Goal: Task Accomplishment & Management: Use online tool/utility

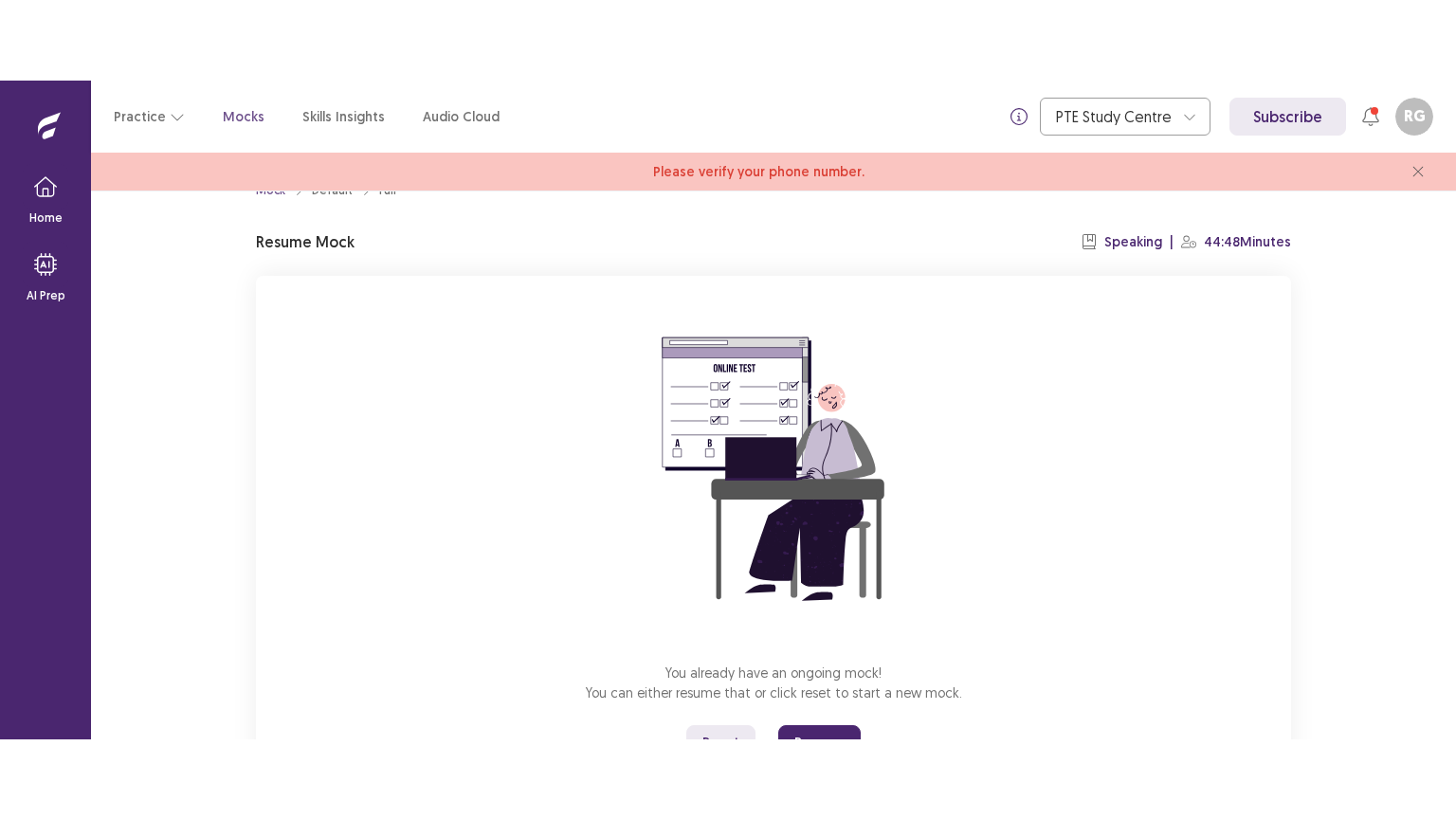
scroll to position [129, 0]
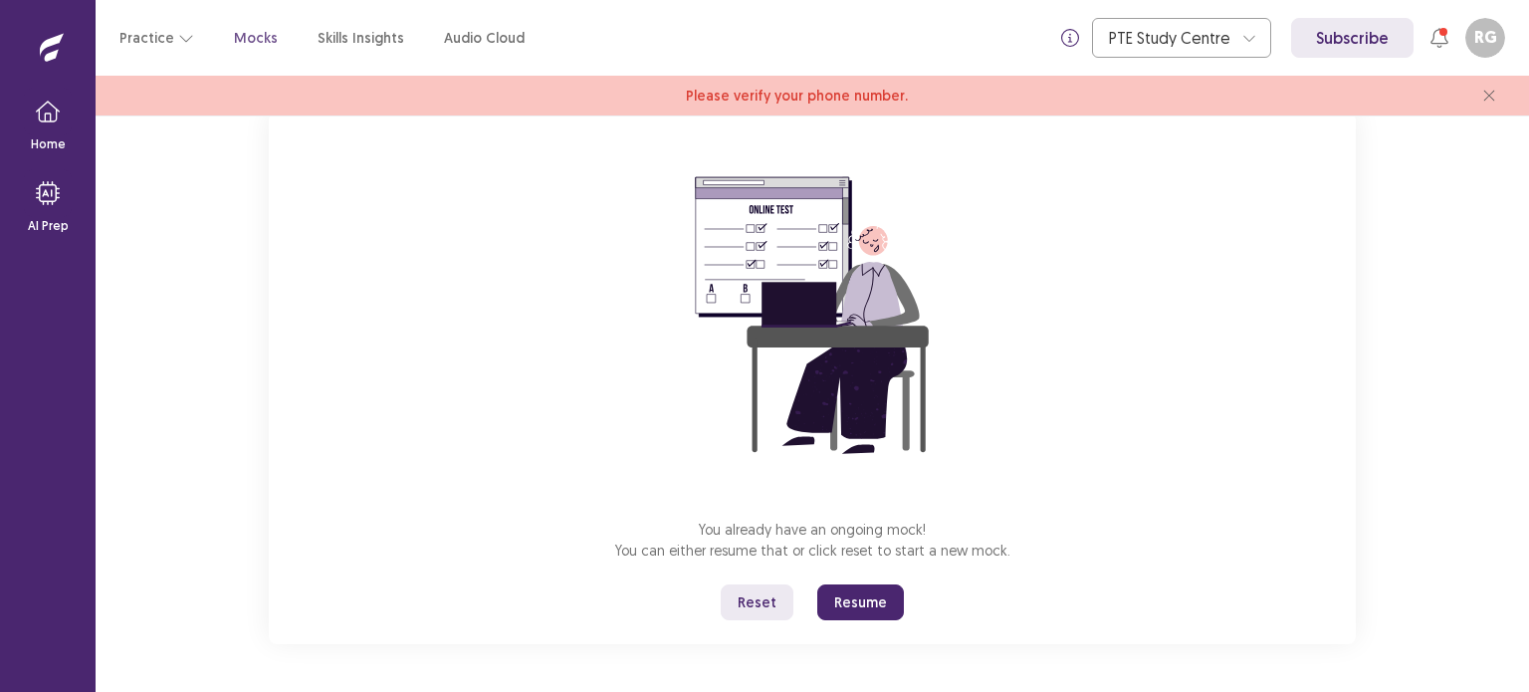
click at [872, 602] on button "Resume" at bounding box center [860, 602] width 87 height 36
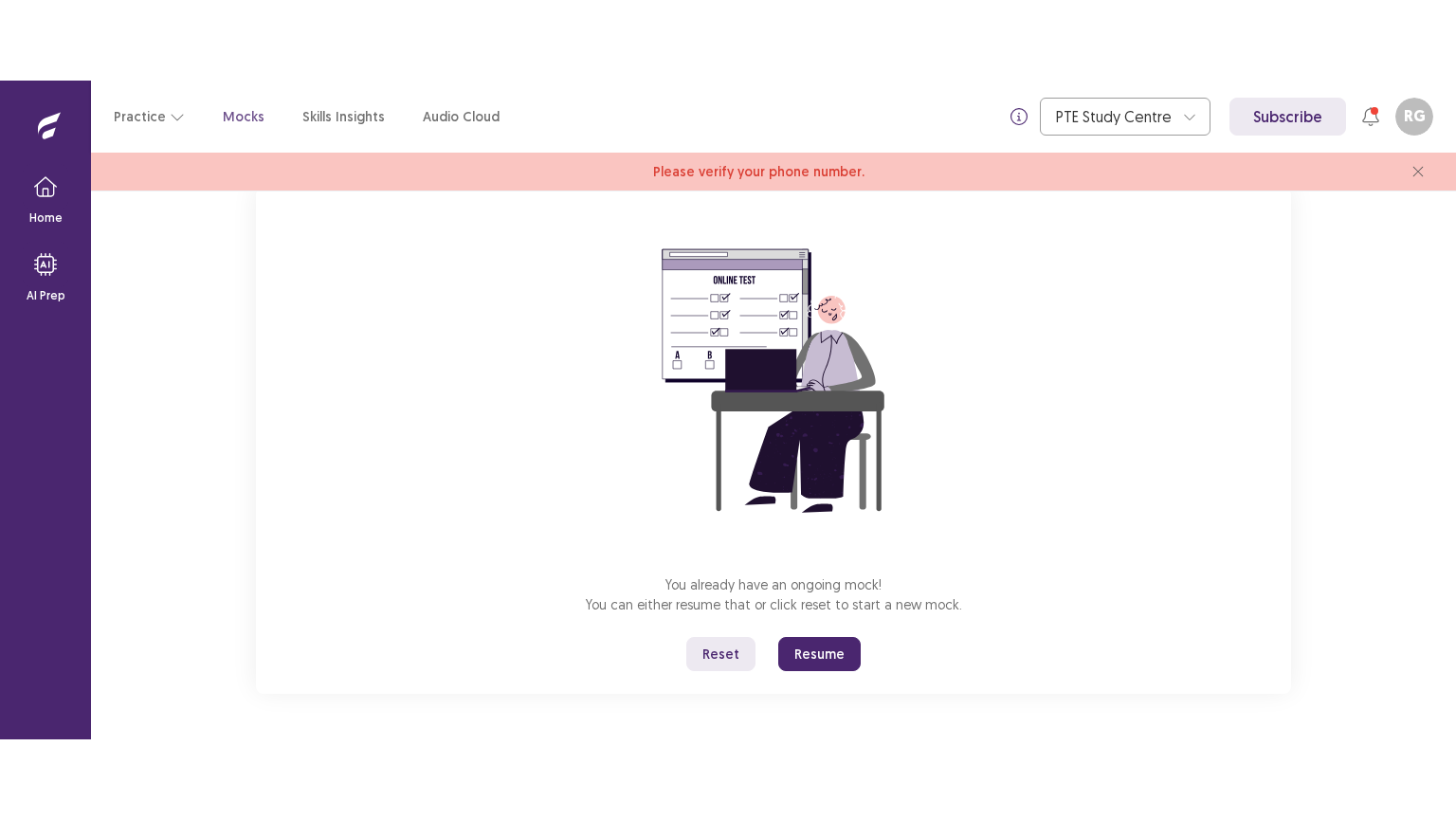
scroll to position [0, 0]
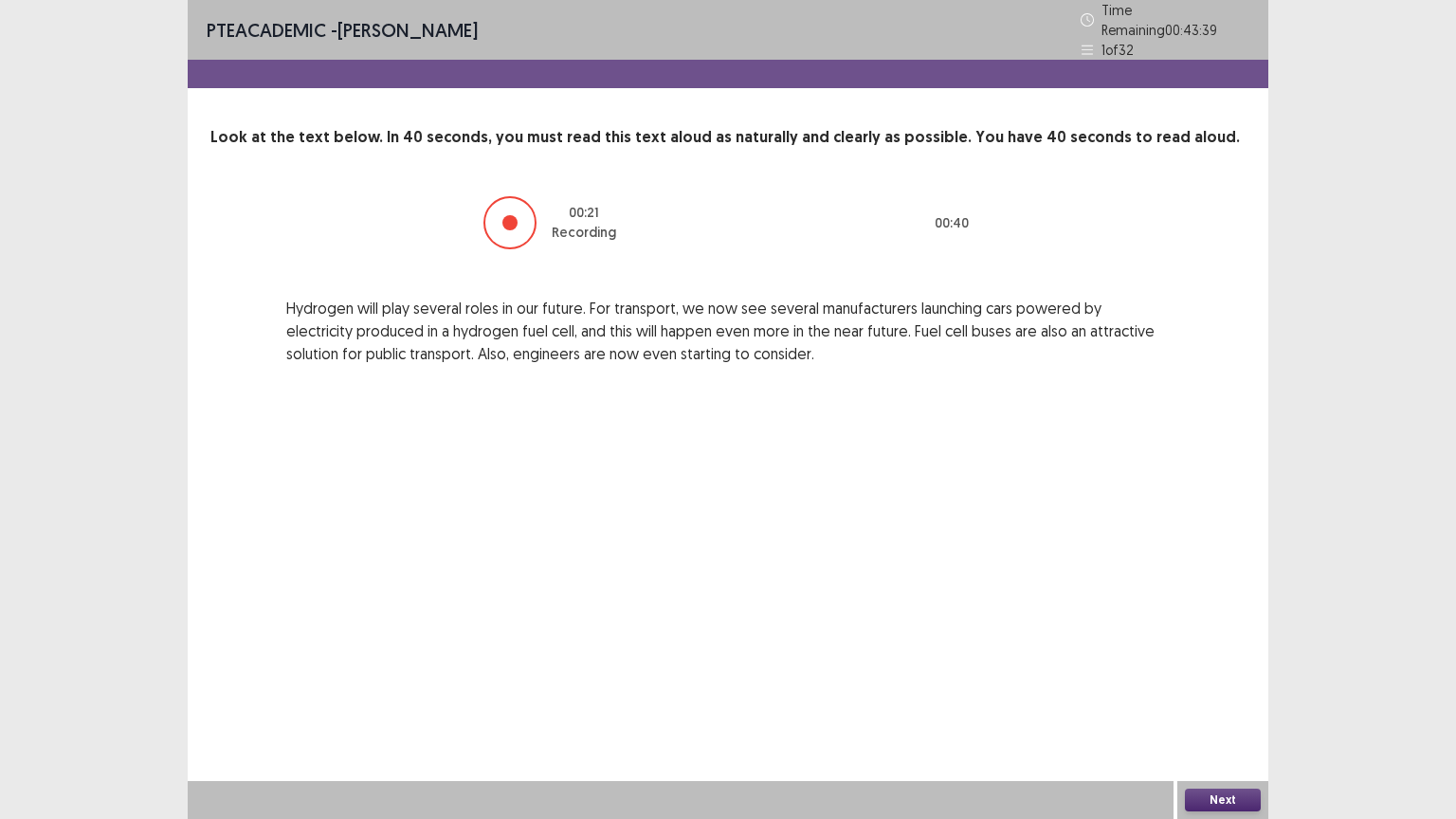
click at [1227, 658] on button "Next" at bounding box center [1223, 800] width 76 height 23
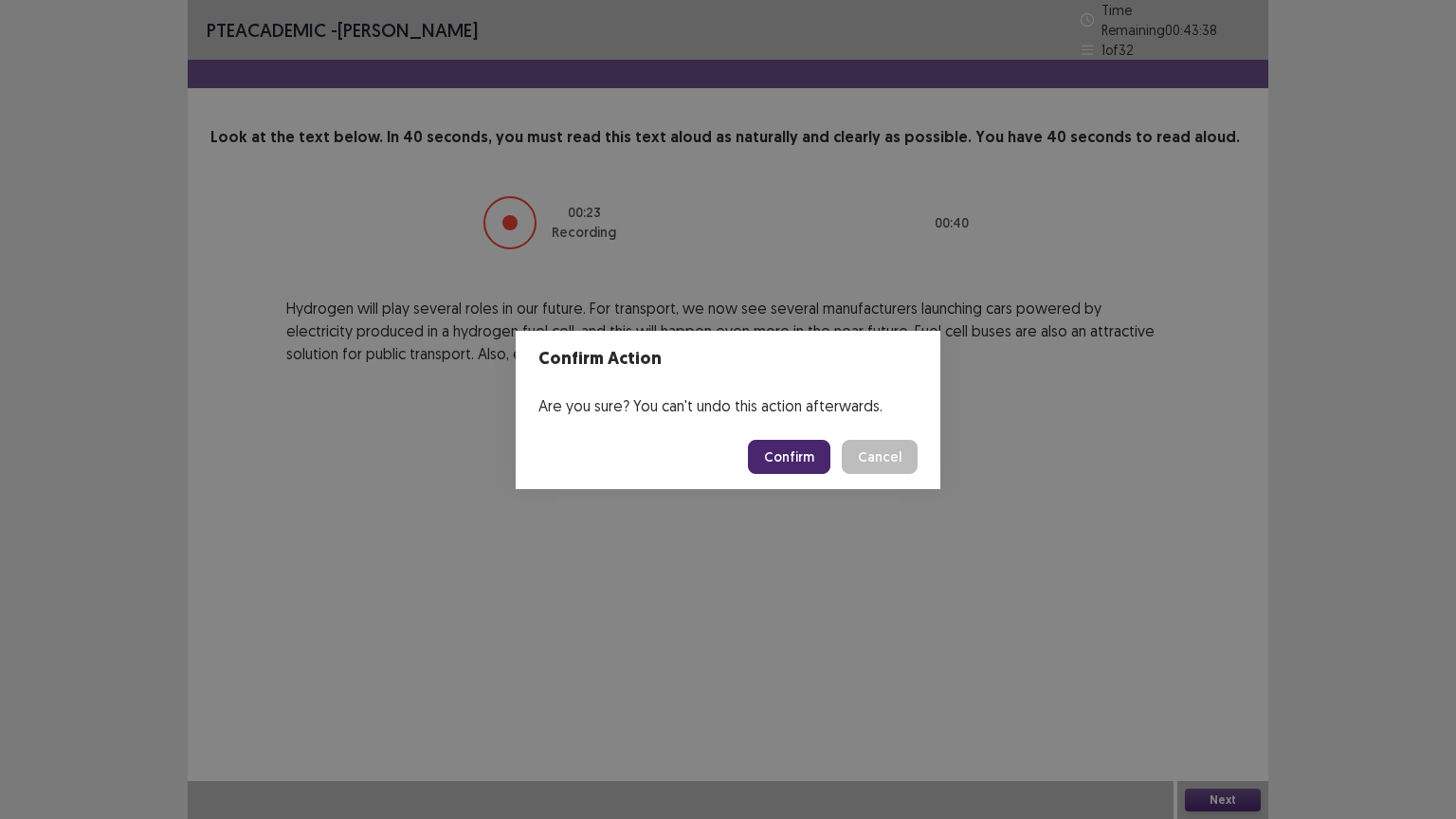
click at [811, 450] on button "Confirm" at bounding box center [788, 457] width 83 height 34
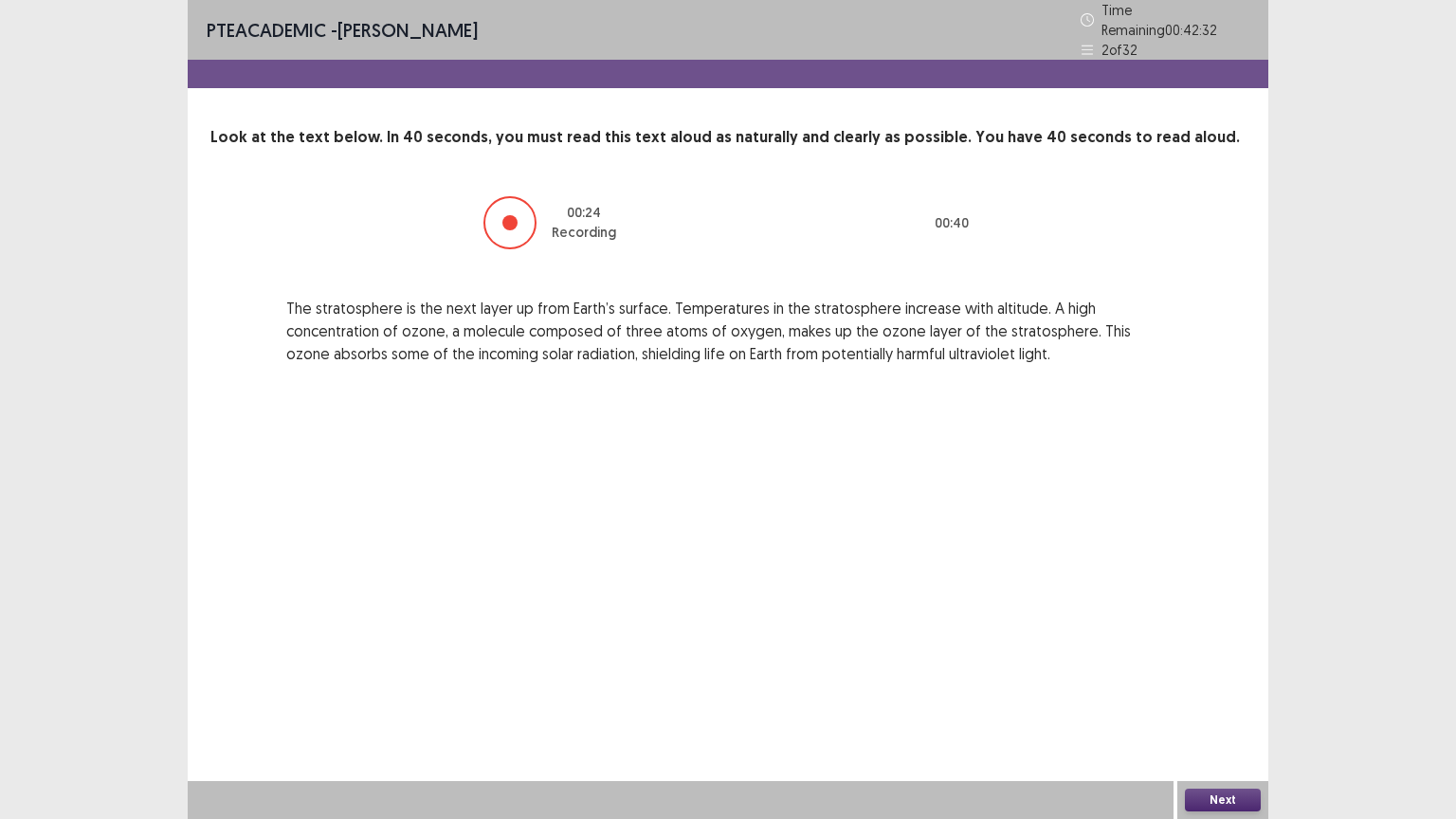
click at [1209, 658] on button "Next" at bounding box center [1223, 800] width 76 height 23
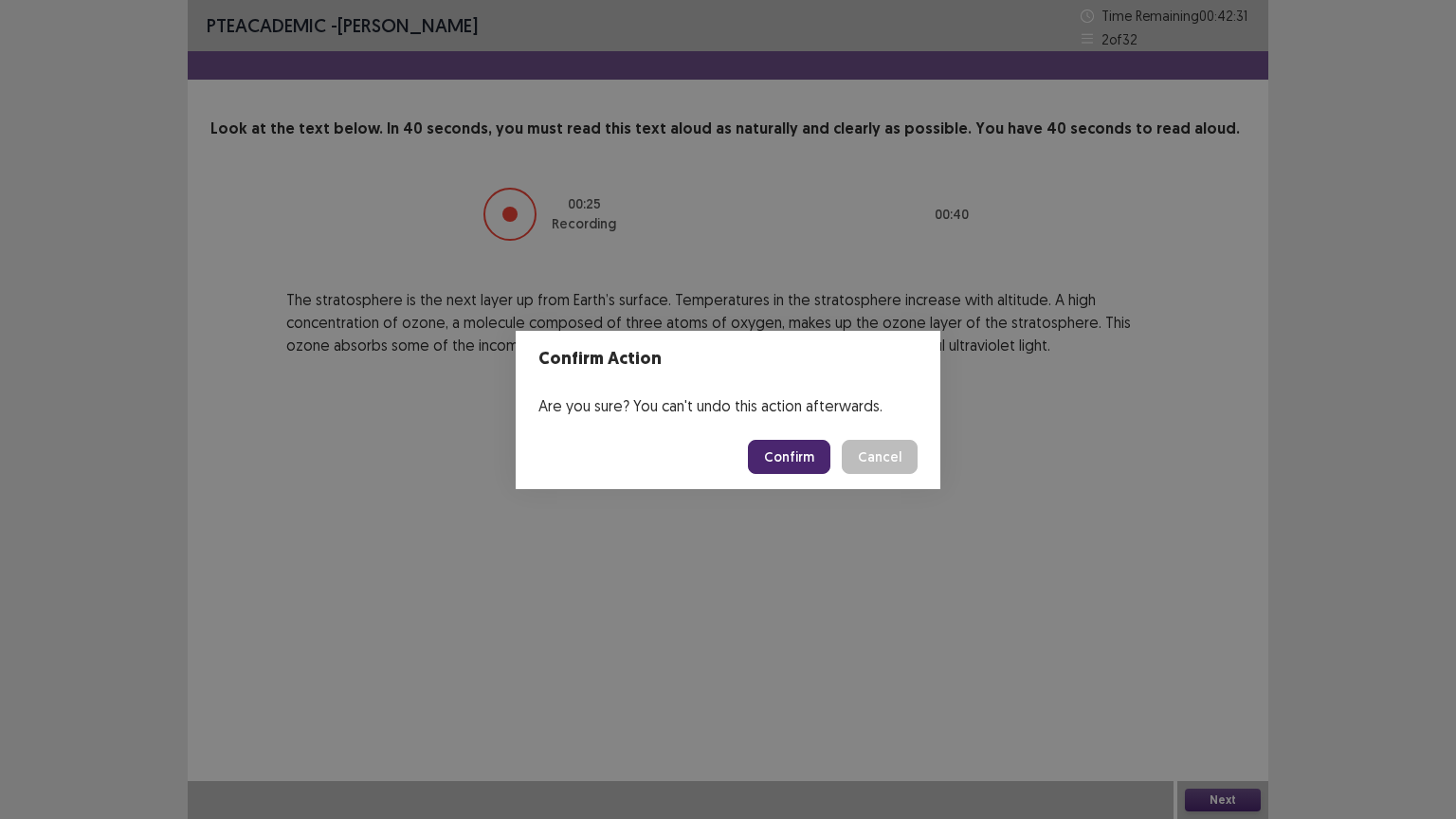
click at [805, 466] on button "Confirm" at bounding box center [788, 457] width 83 height 34
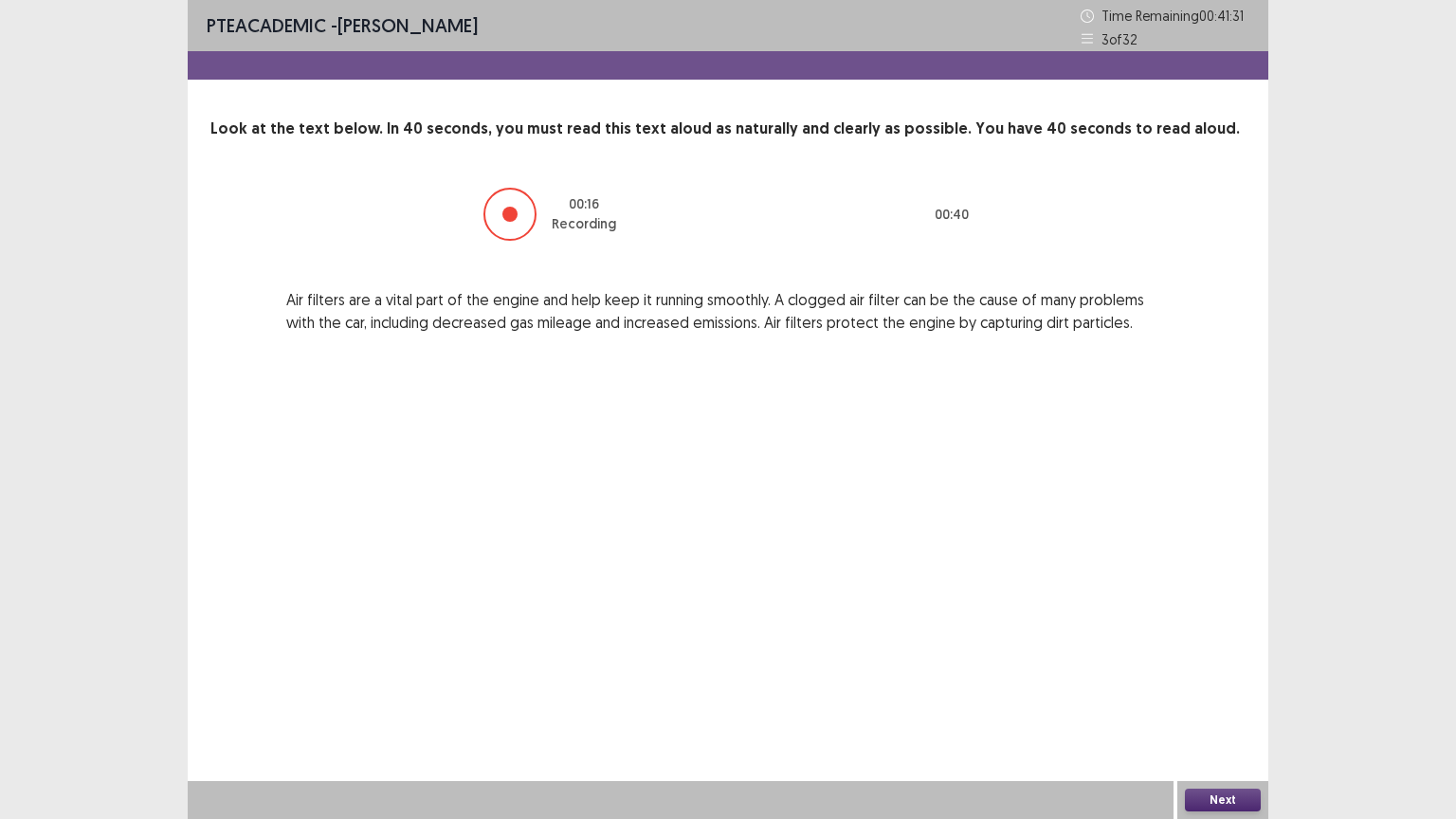
click at [1207, 658] on button "Next" at bounding box center [1223, 800] width 76 height 23
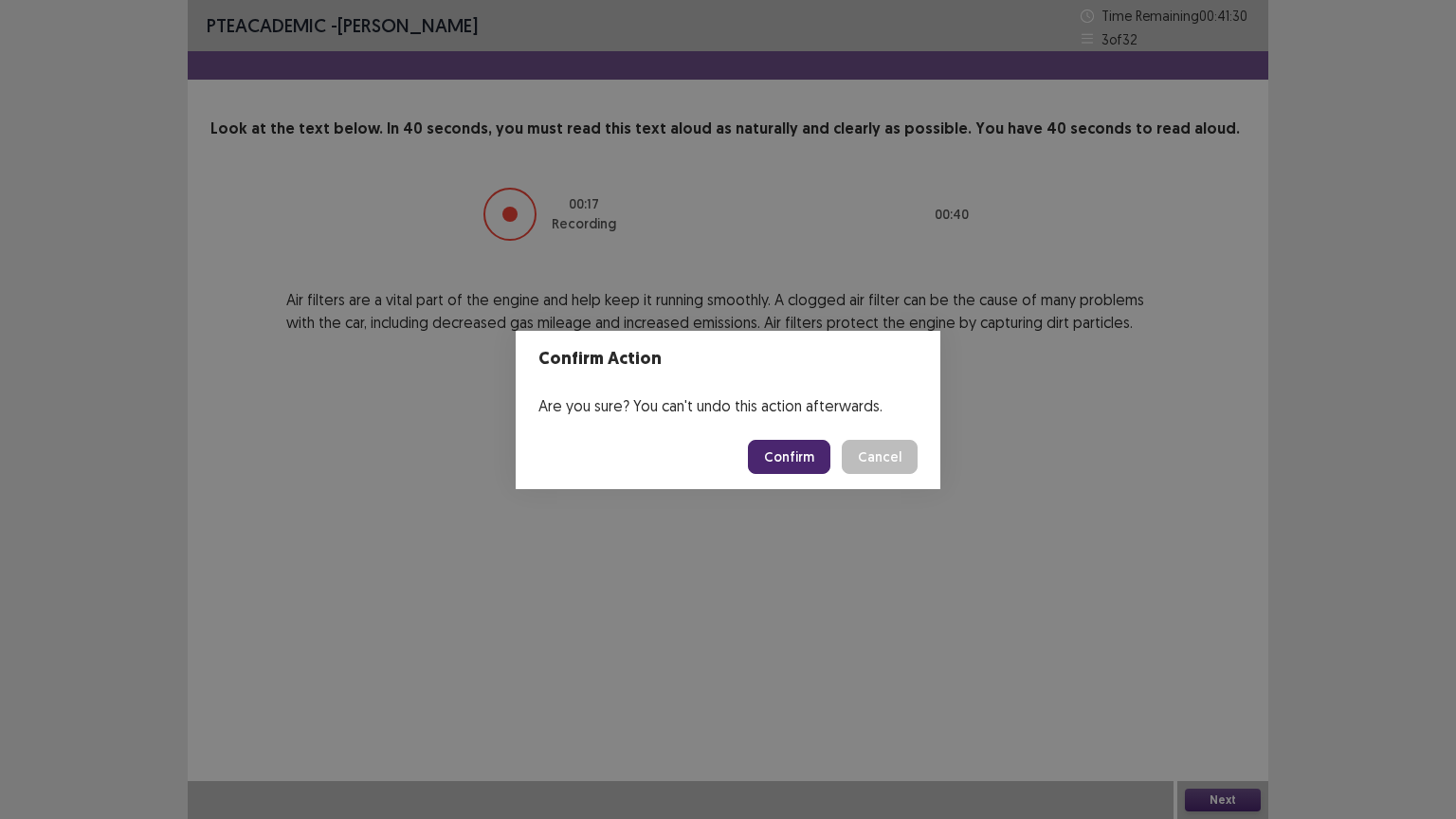
click at [797, 449] on button "Confirm" at bounding box center [788, 457] width 83 height 34
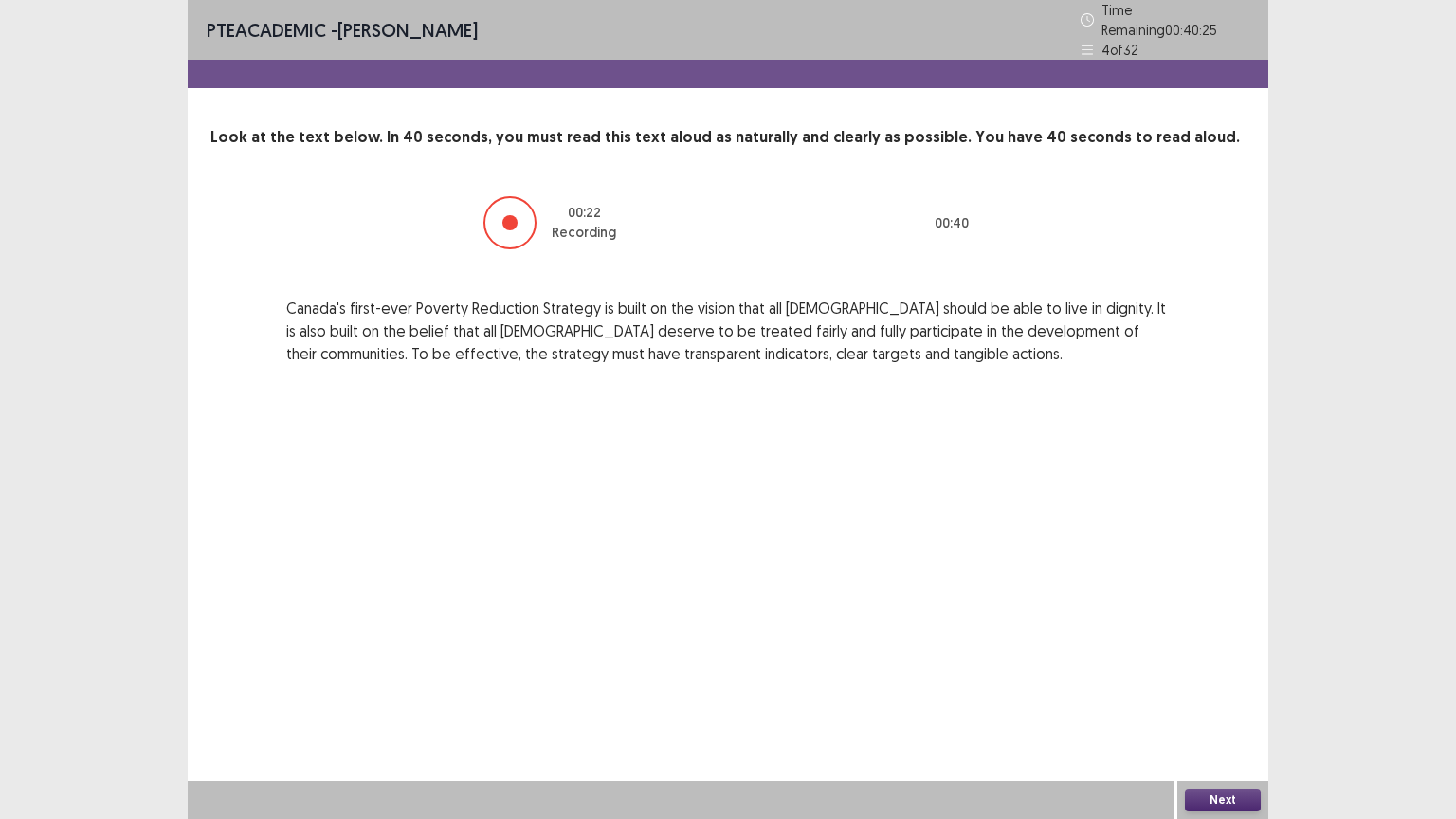
click at [1226, 658] on button "Next" at bounding box center [1223, 800] width 76 height 23
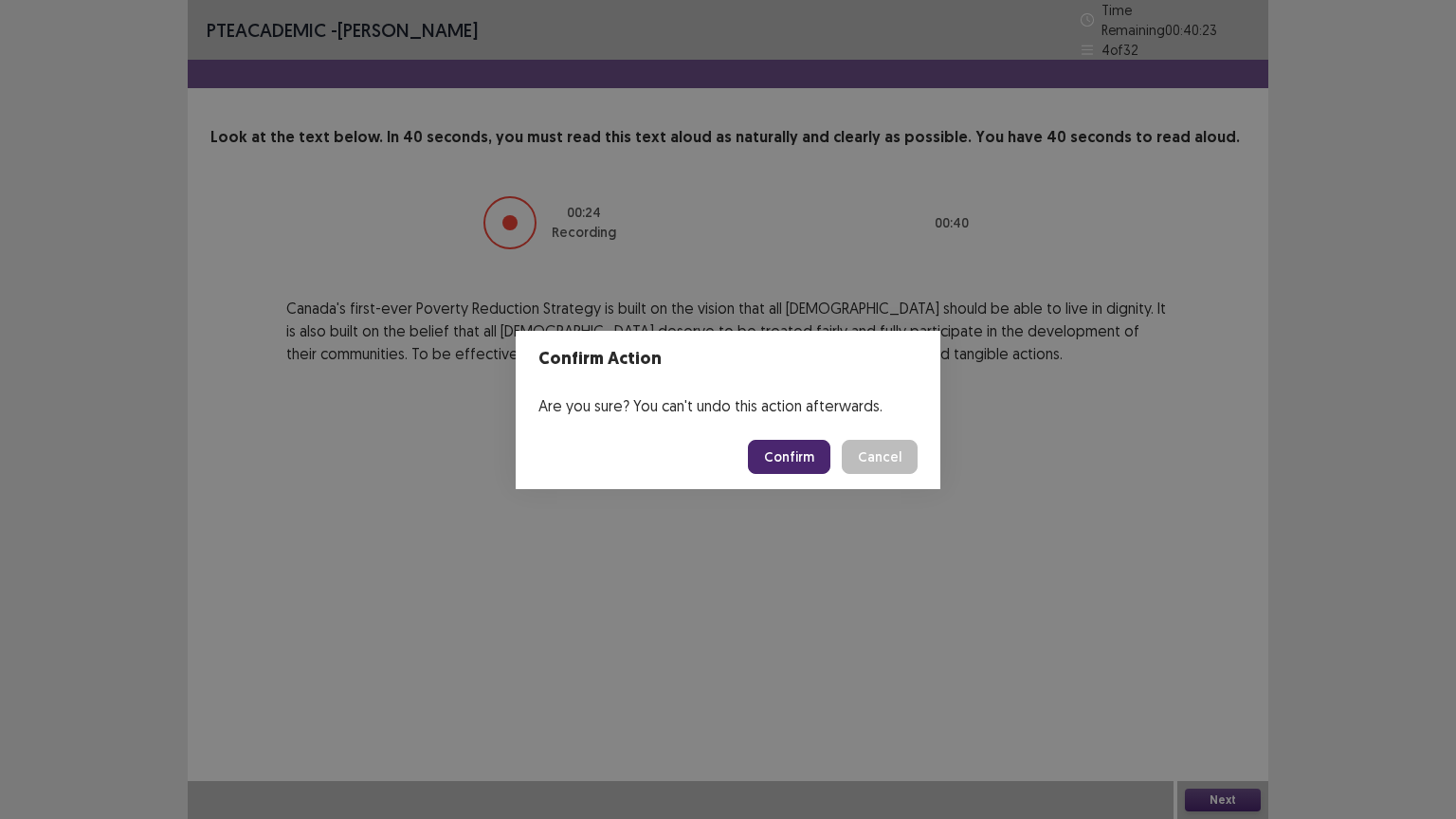
click at [810, 451] on button "Confirm" at bounding box center [788, 457] width 83 height 34
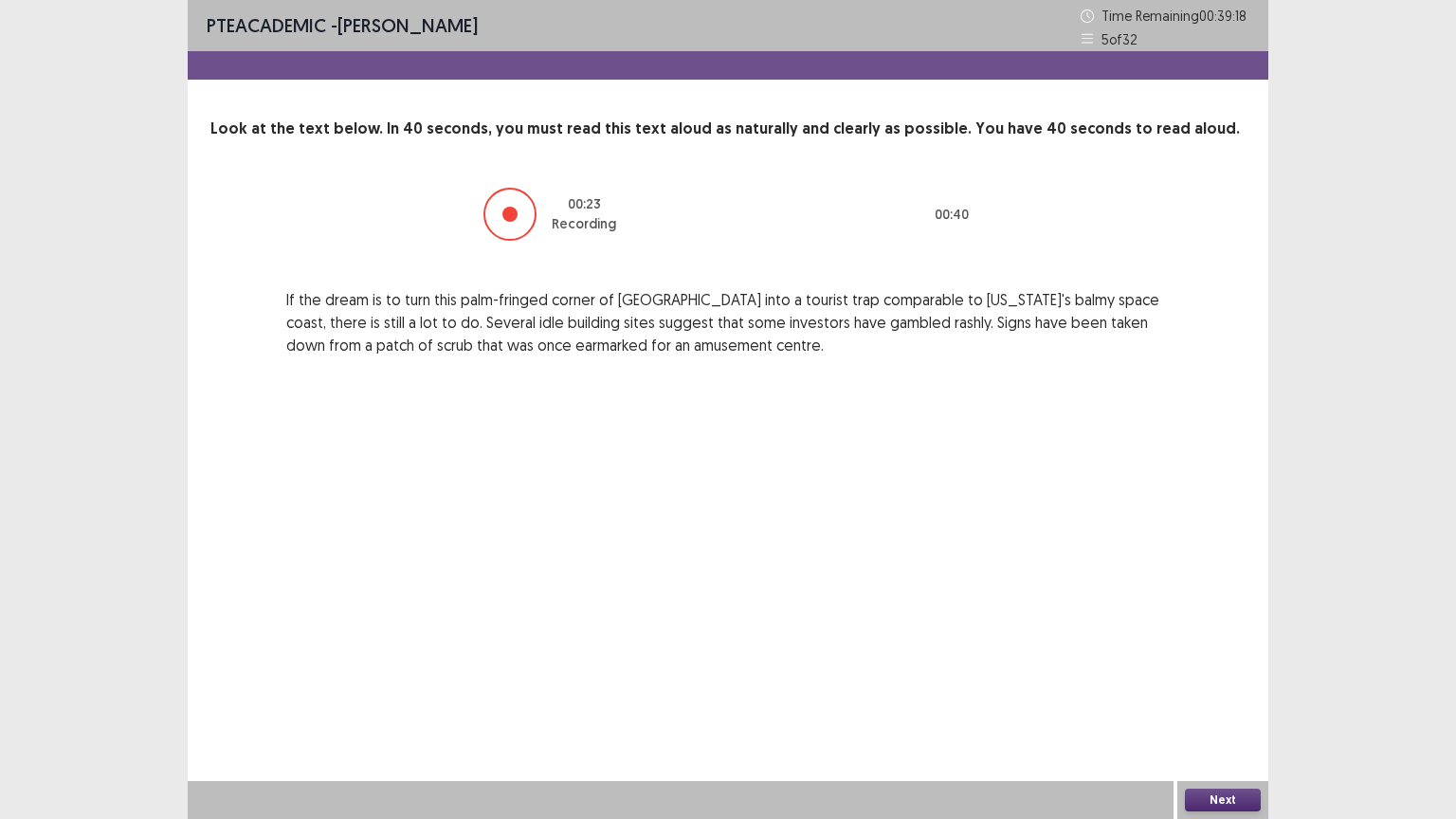
click at [1214, 658] on button "Next" at bounding box center [1223, 800] width 76 height 23
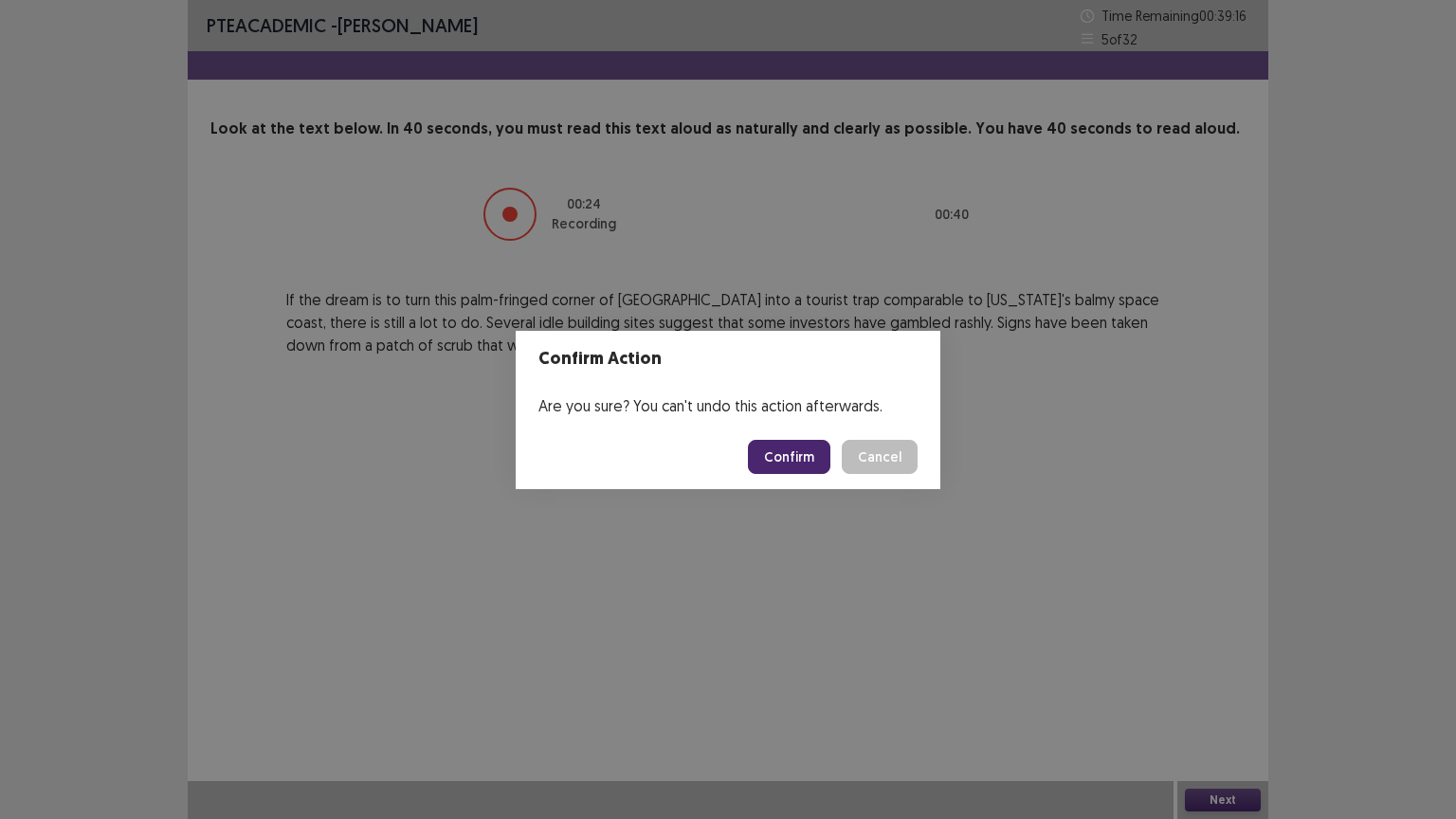
click at [819, 454] on button "Confirm" at bounding box center [788, 457] width 83 height 34
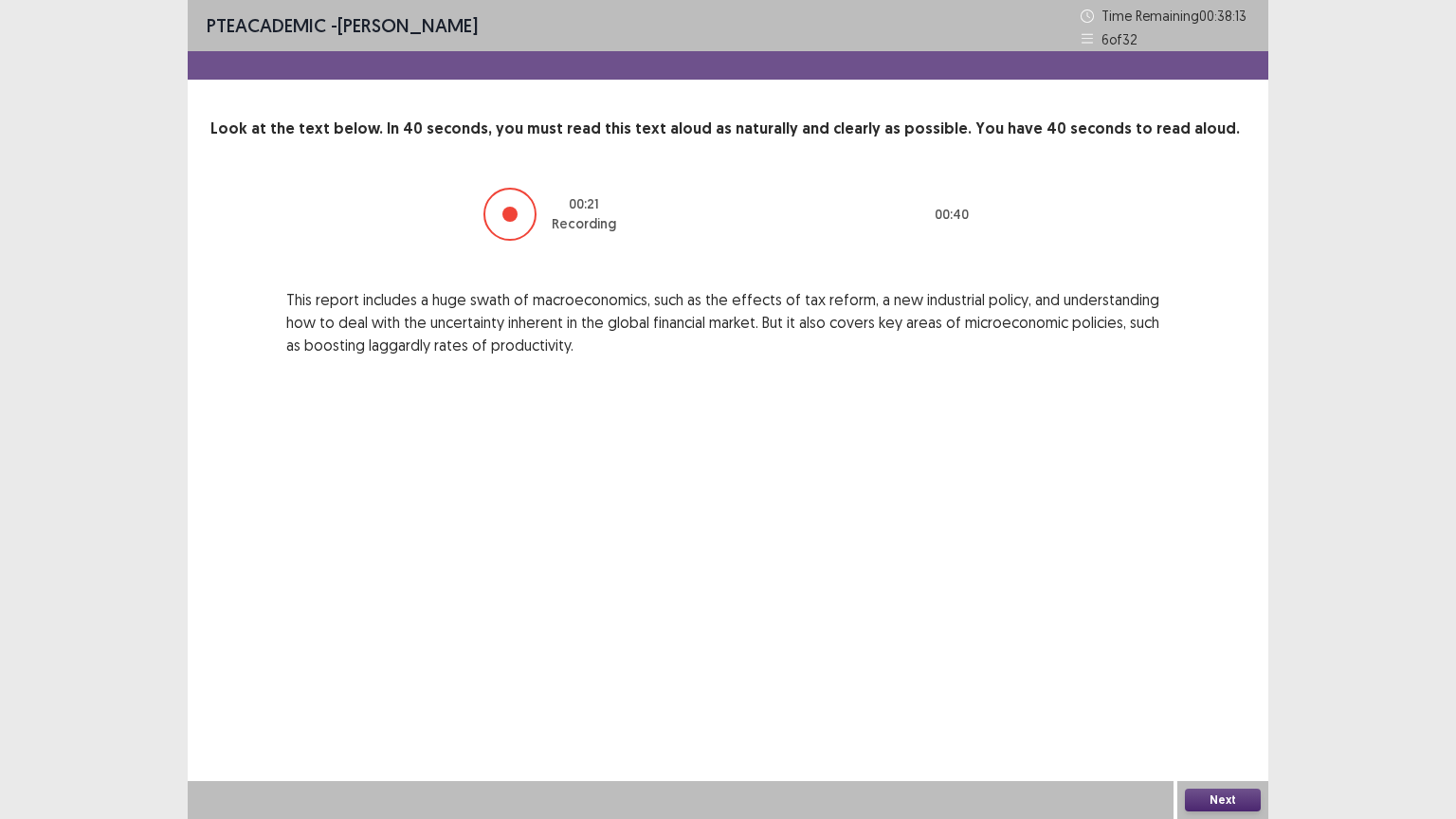
click at [1210, 658] on button "Next" at bounding box center [1223, 800] width 76 height 23
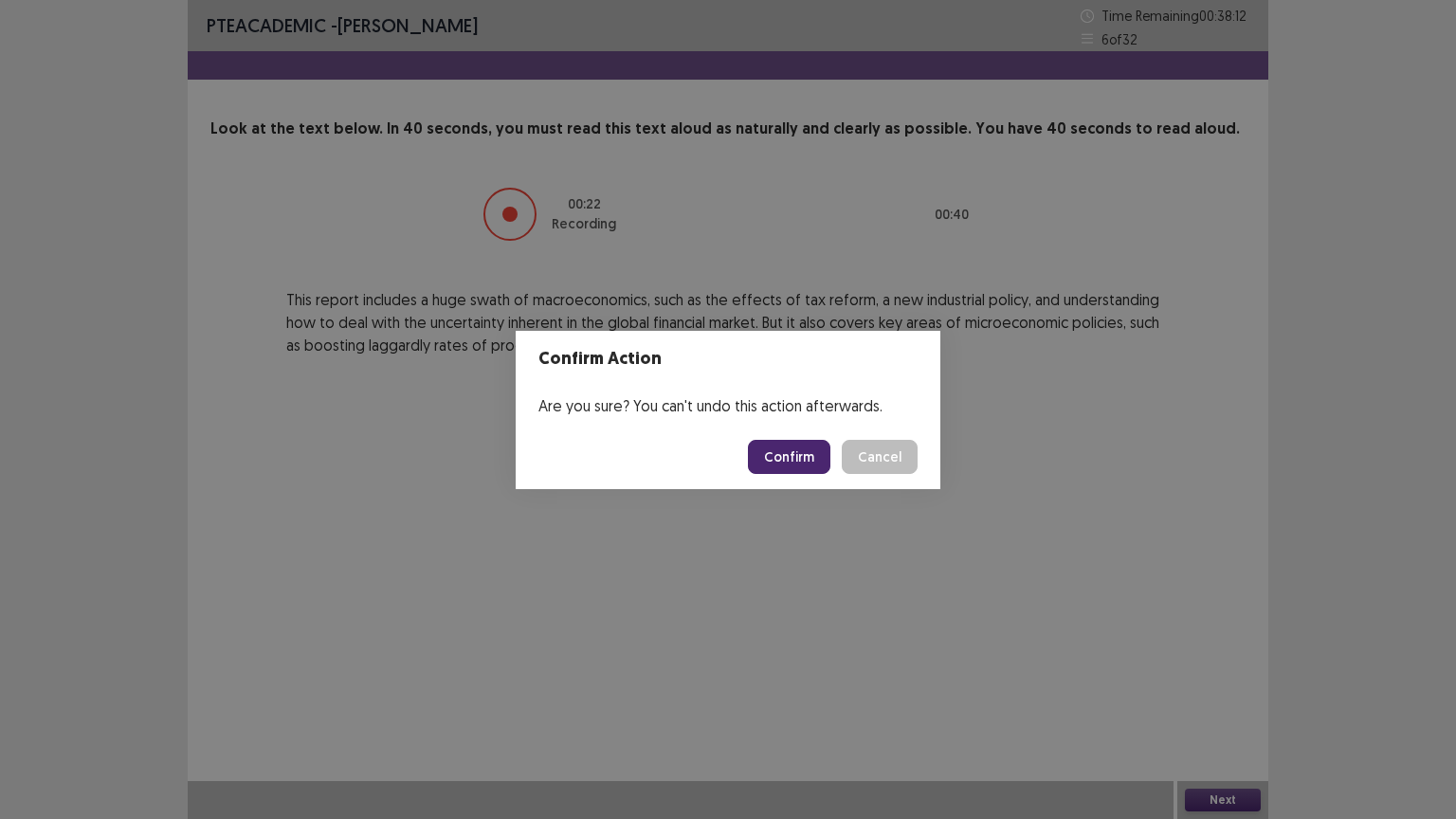
click at [806, 451] on button "Confirm" at bounding box center [788, 457] width 83 height 34
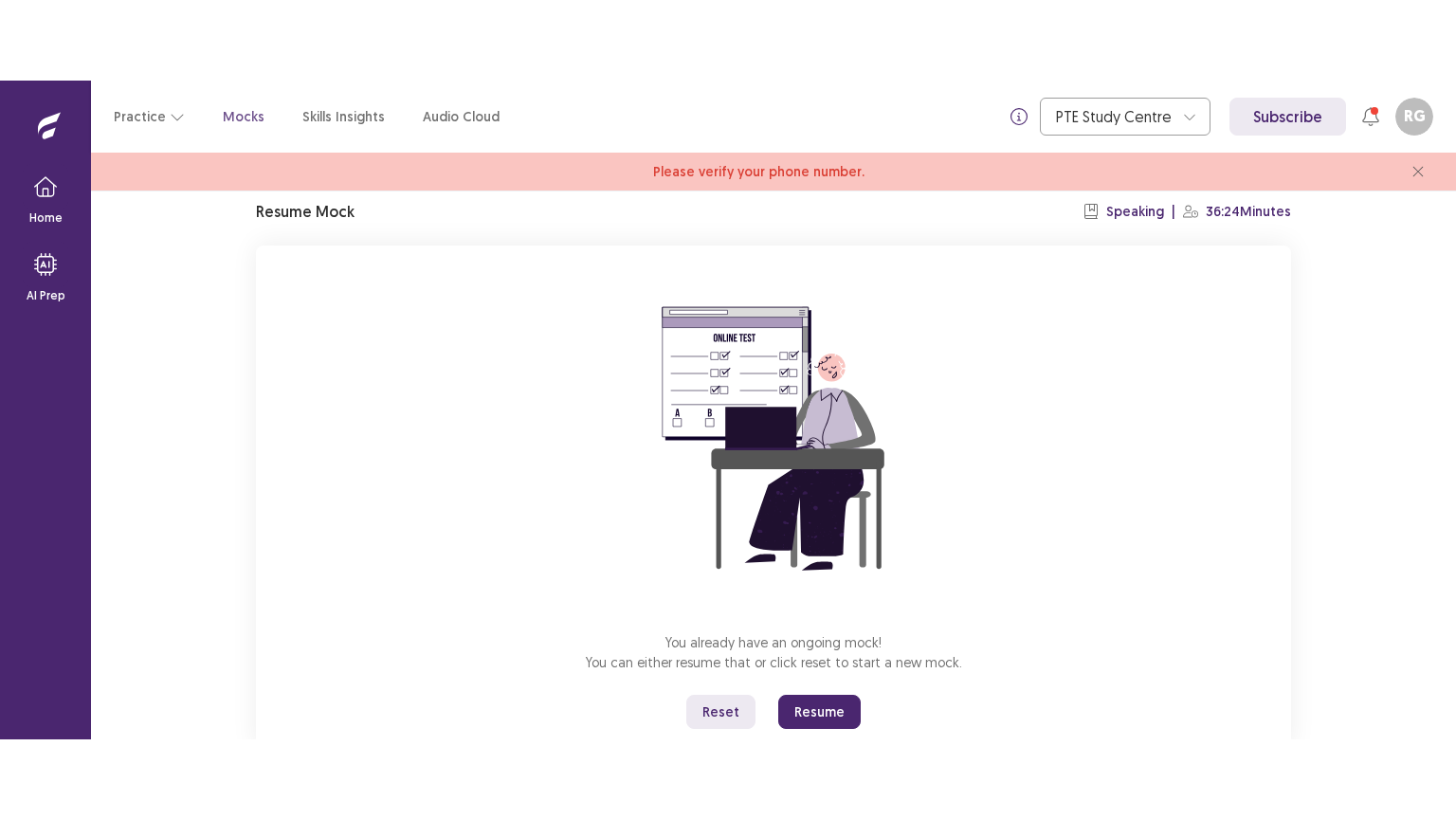
scroll to position [129, 0]
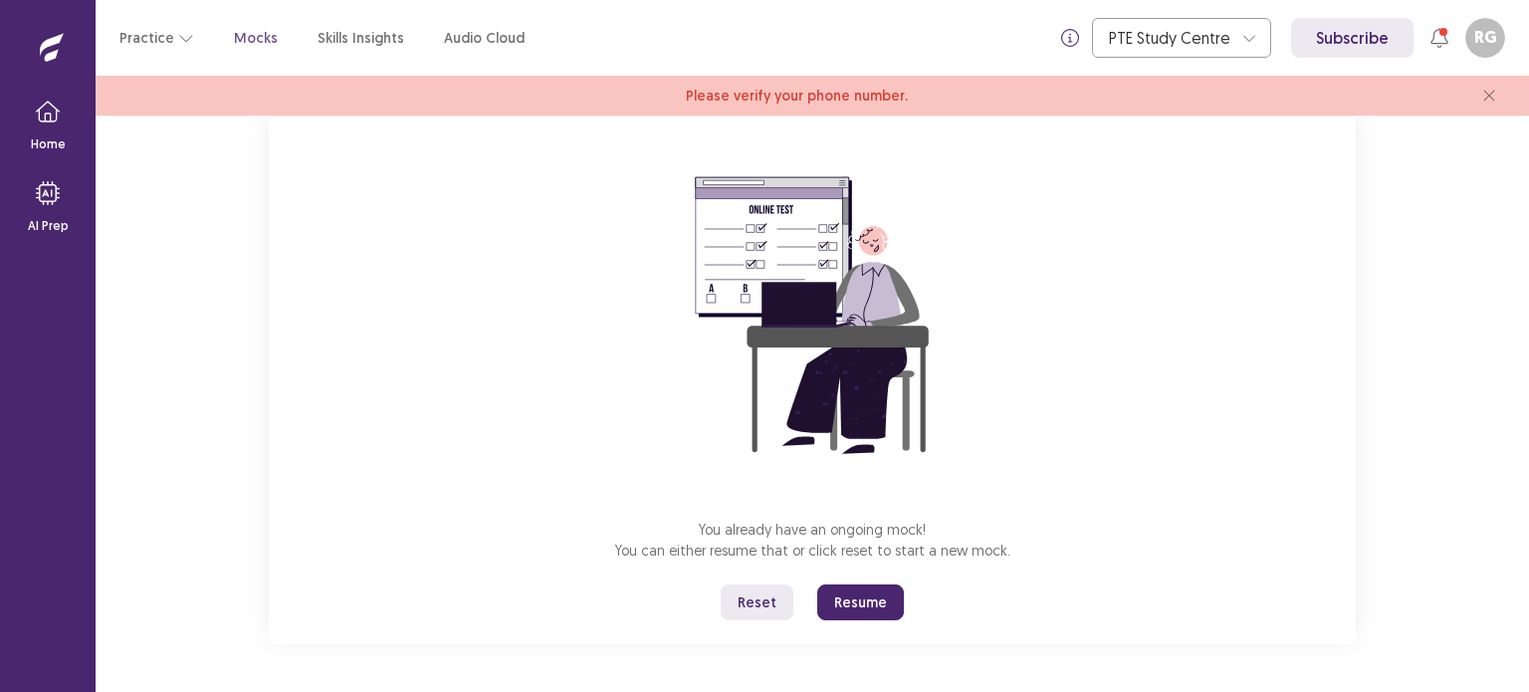
click at [853, 605] on button "Resume" at bounding box center [860, 602] width 87 height 36
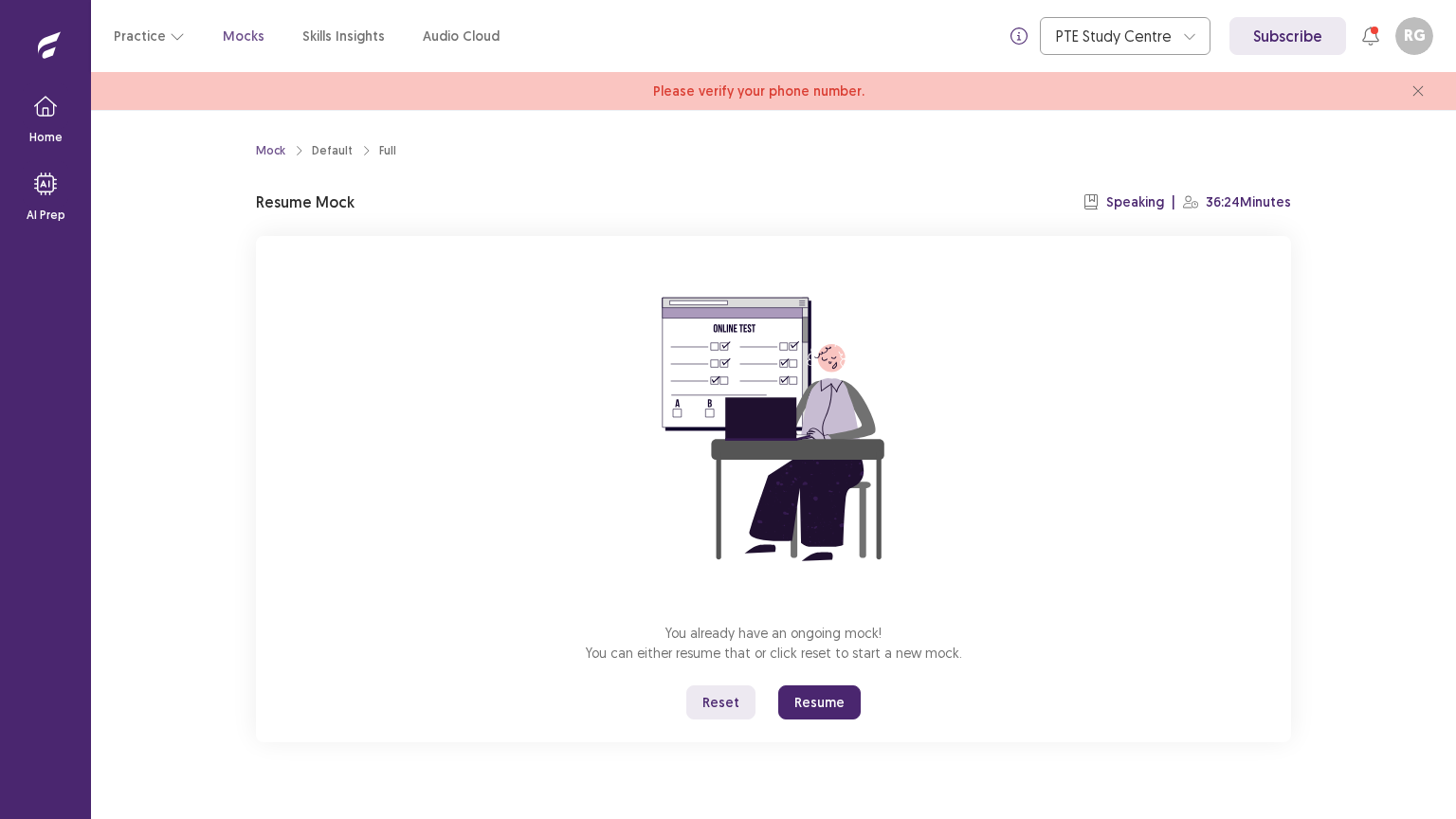
scroll to position [0, 0]
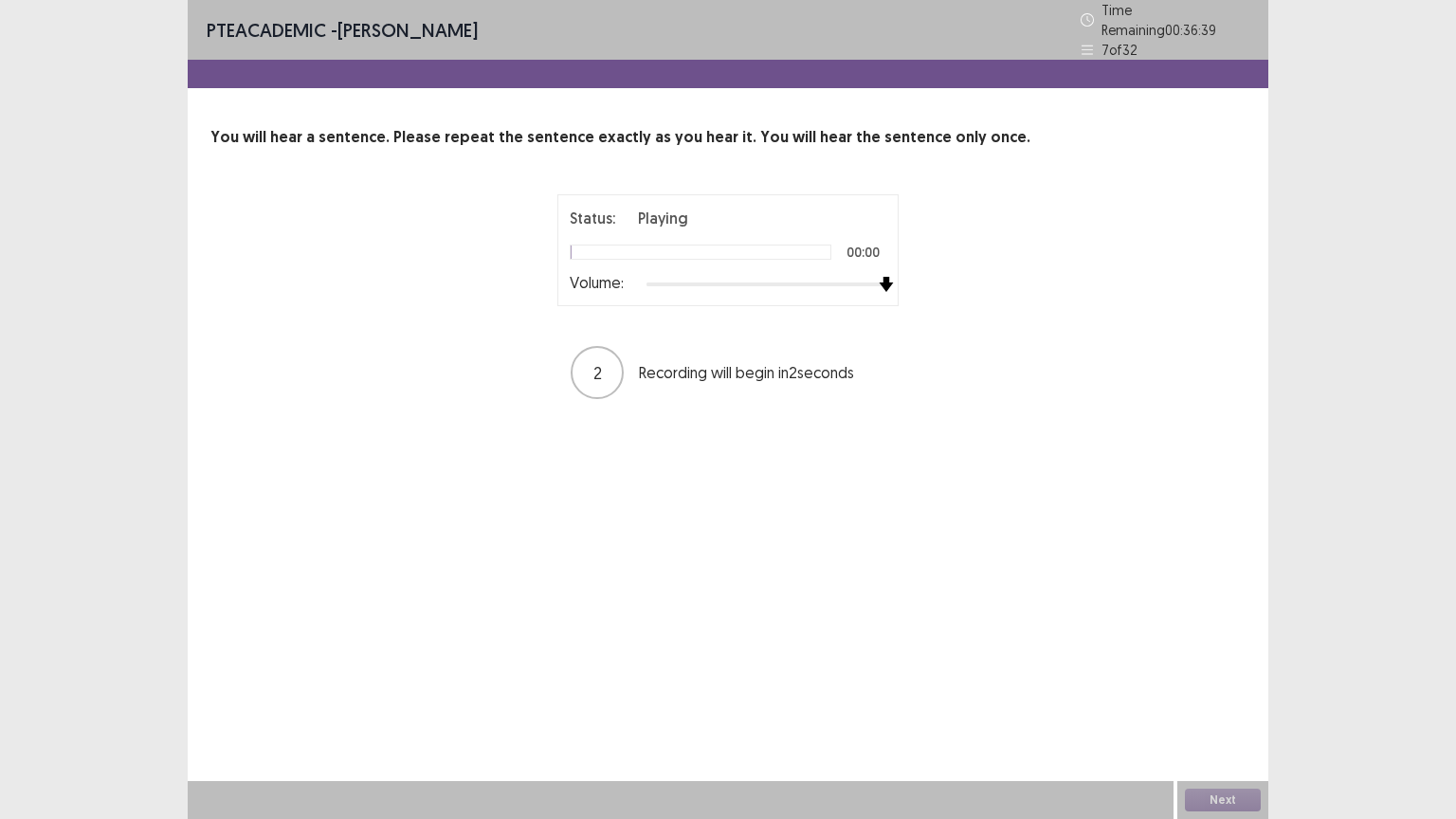
click at [880, 277] on div at bounding box center [767, 285] width 240 height 15
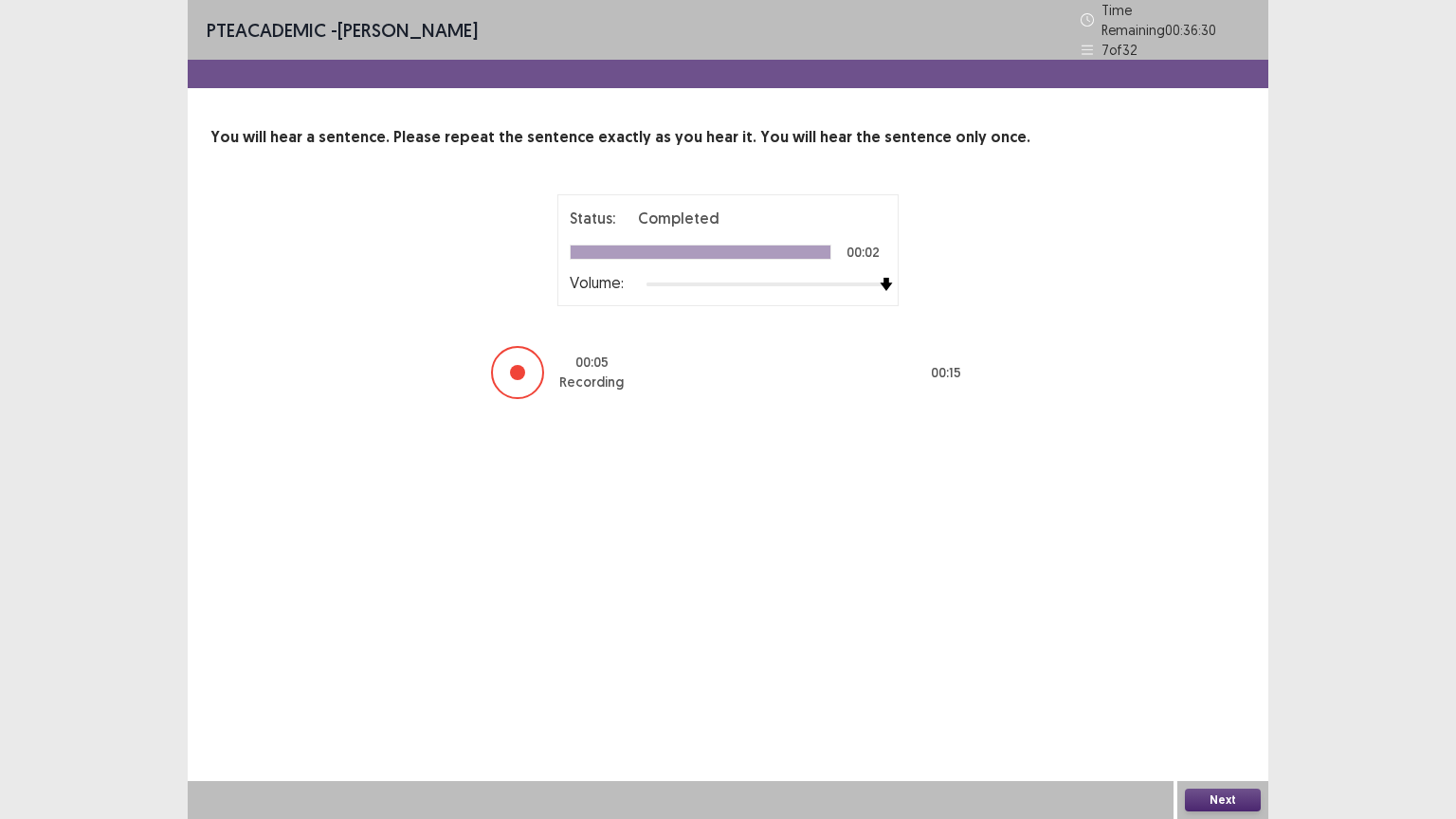
click at [1232, 658] on button "Next" at bounding box center [1223, 800] width 76 height 23
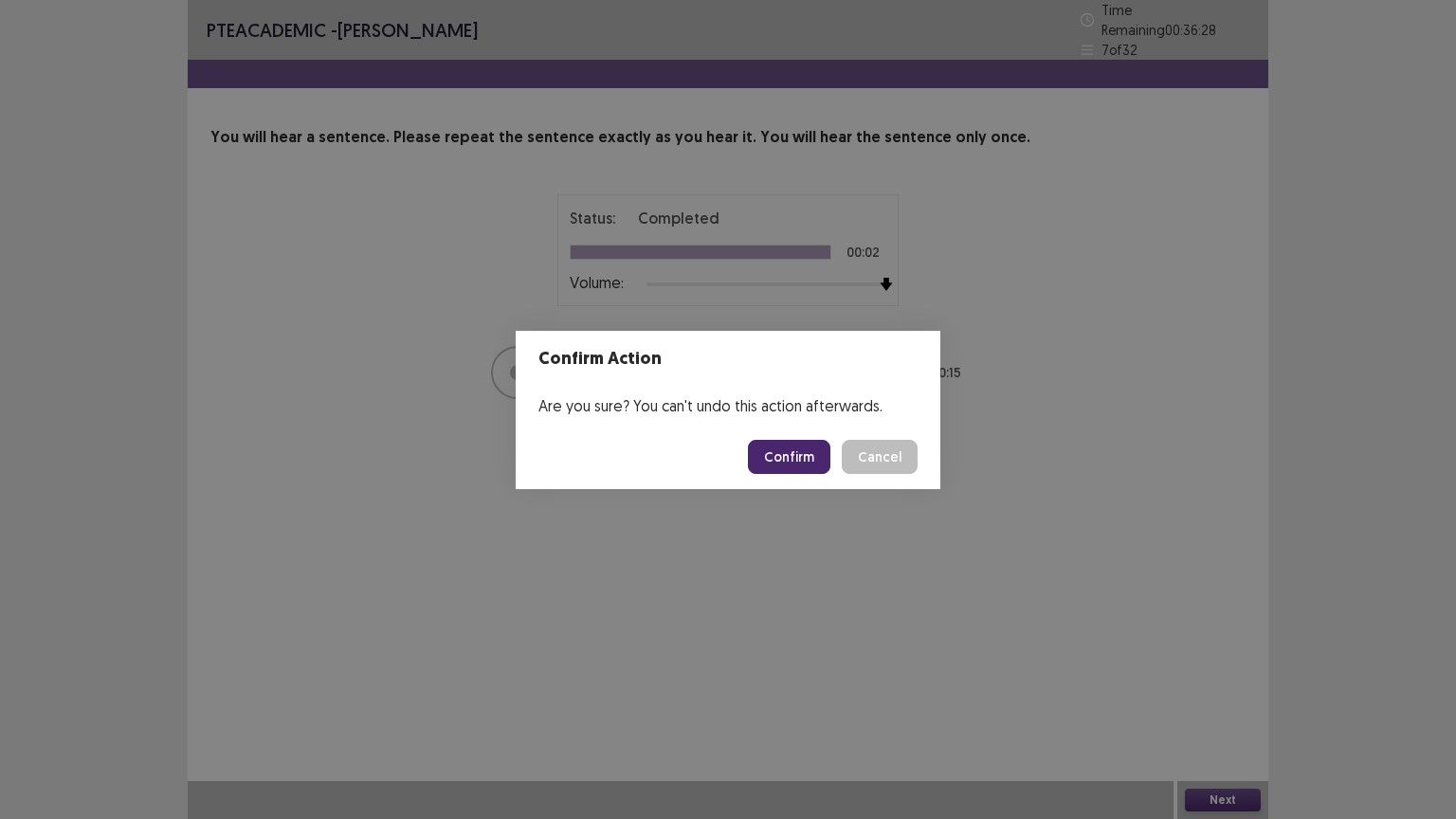
click at [815, 447] on button "Confirm" at bounding box center [788, 457] width 83 height 34
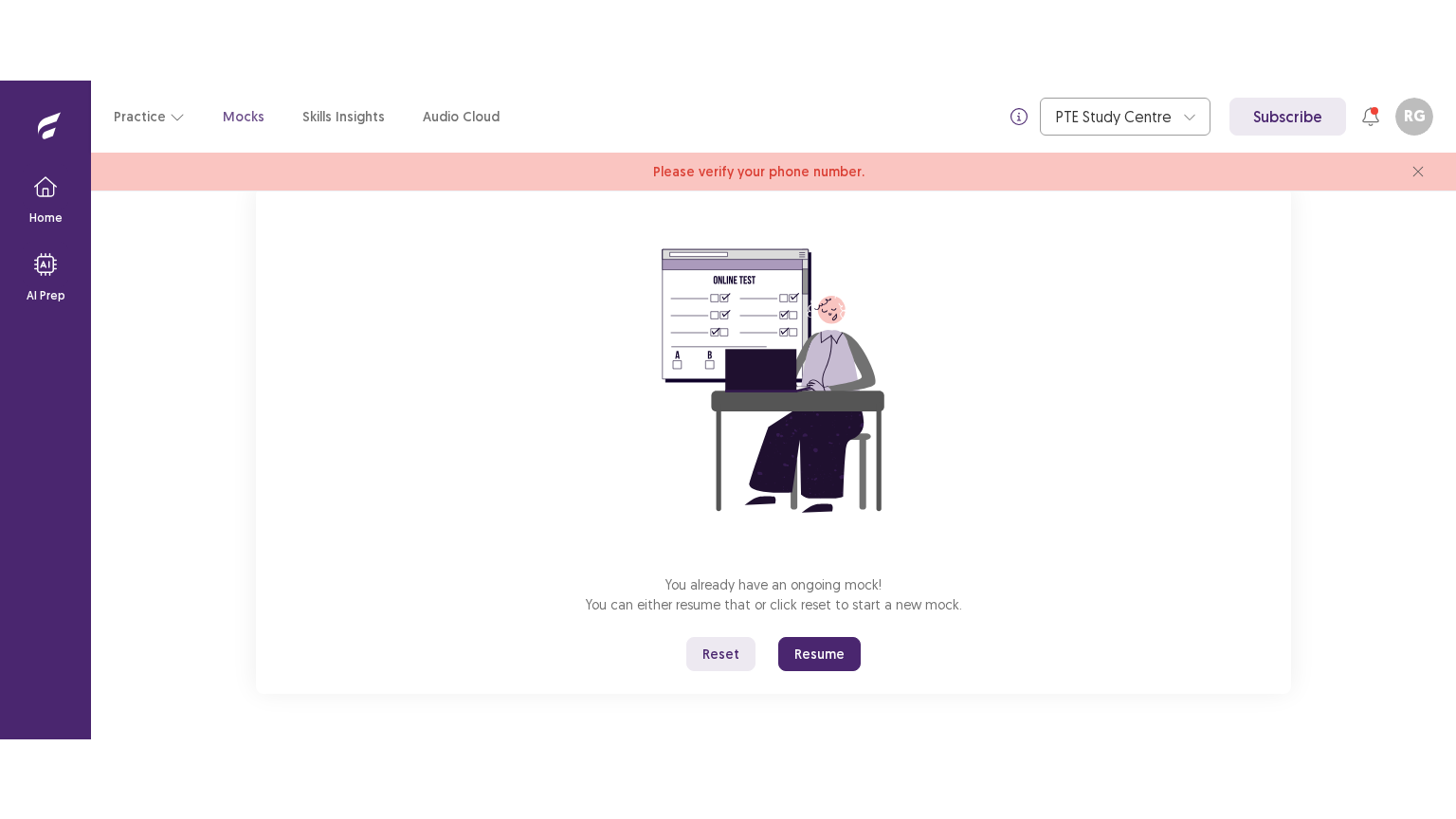
scroll to position [129, 0]
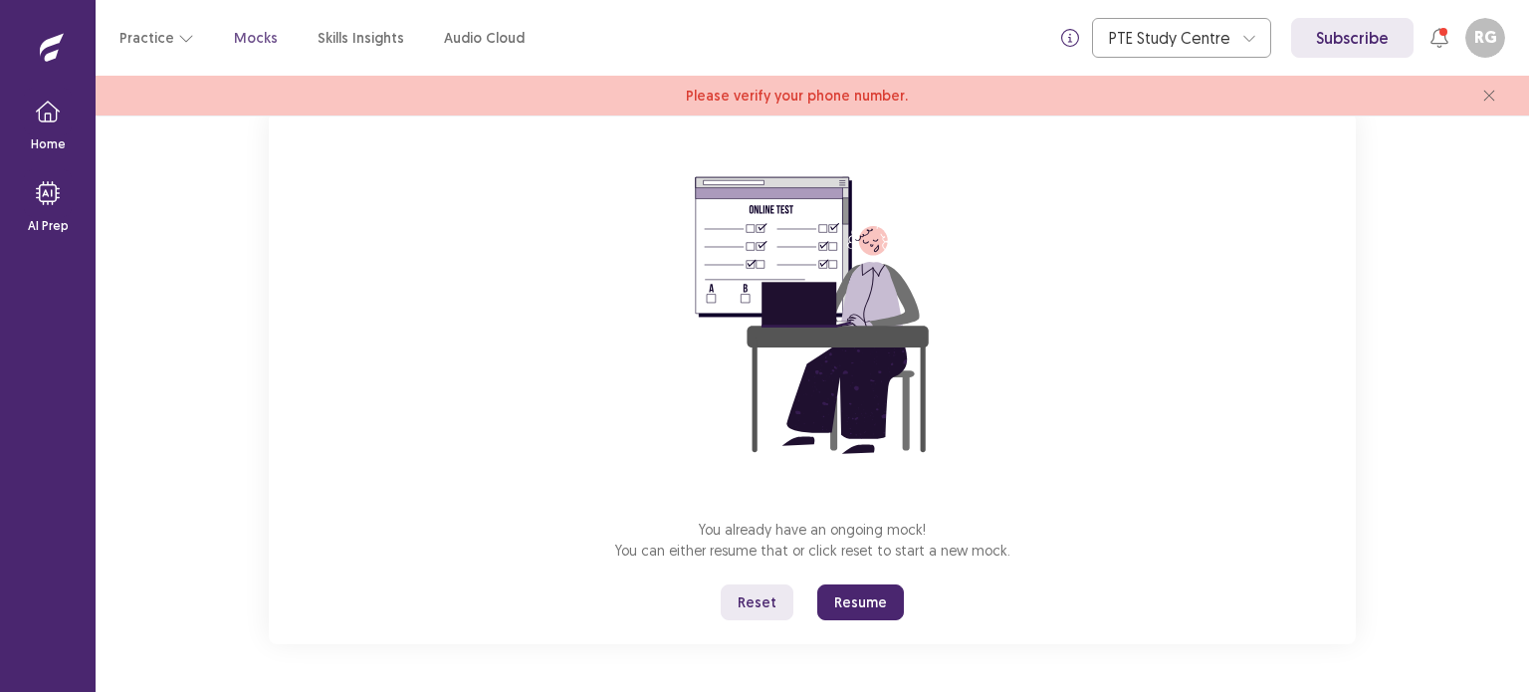
click at [866, 593] on button "Resume" at bounding box center [860, 602] width 87 height 36
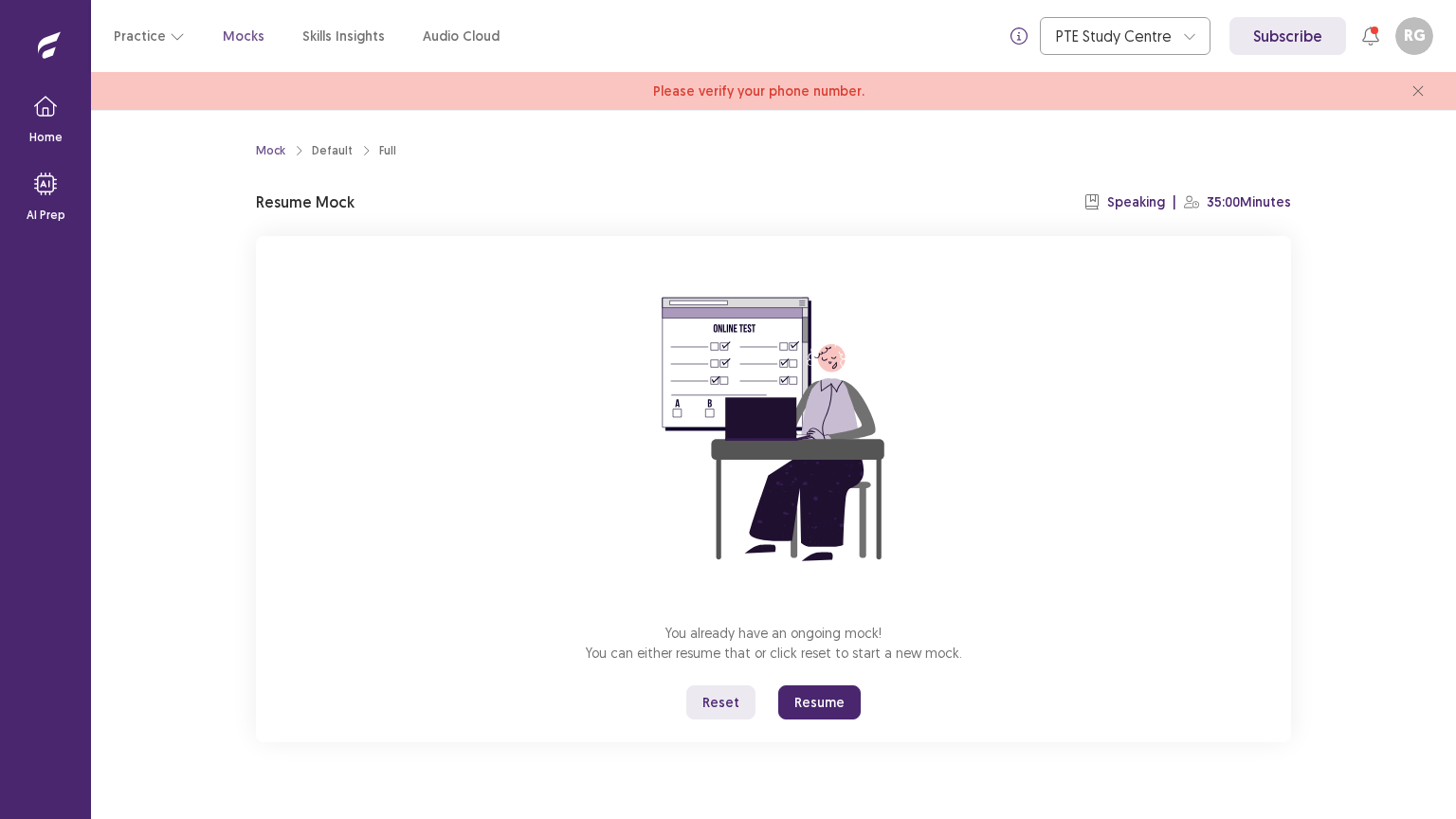
scroll to position [0, 0]
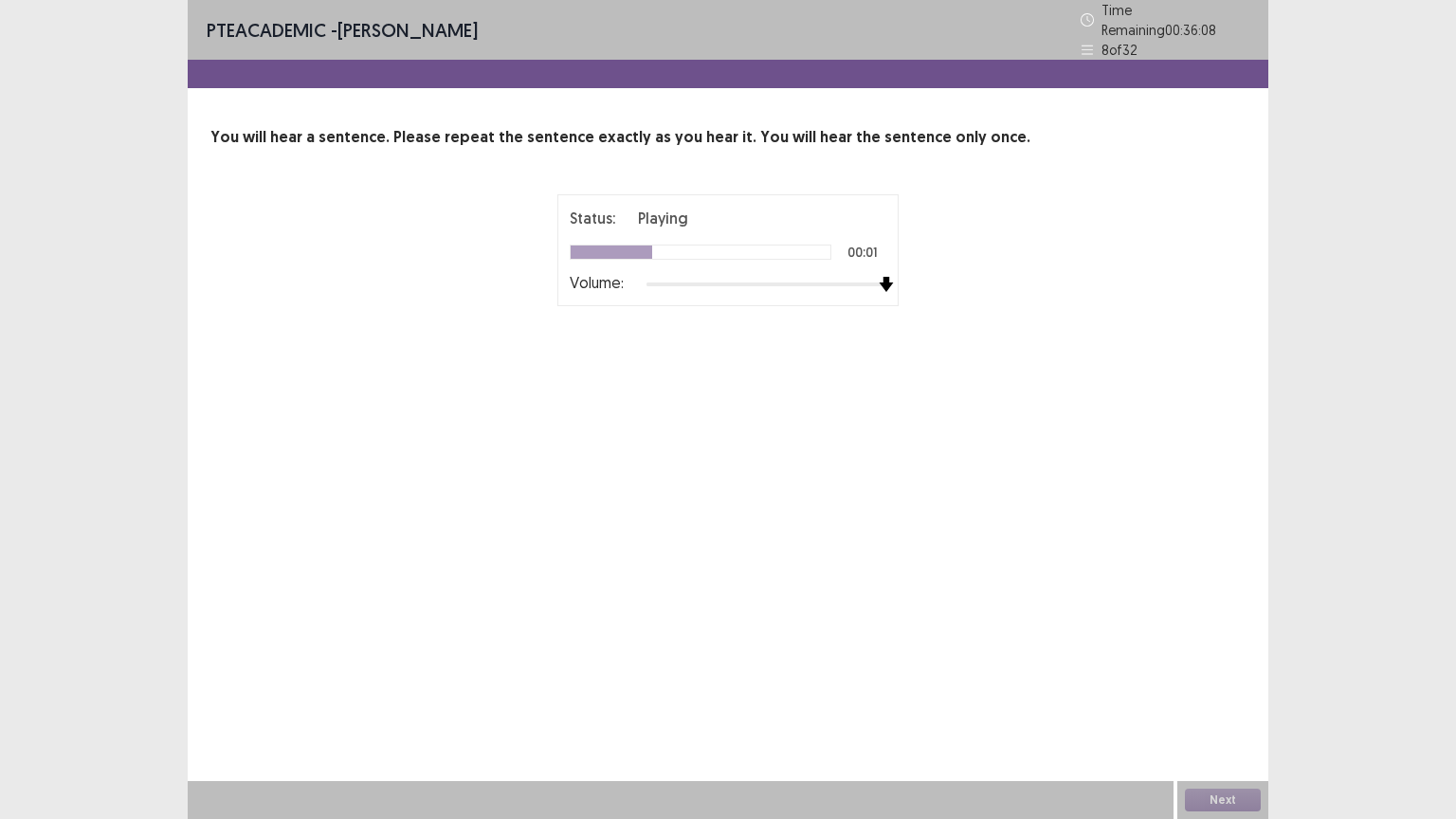
click at [883, 280] on div at bounding box center [767, 285] width 240 height 15
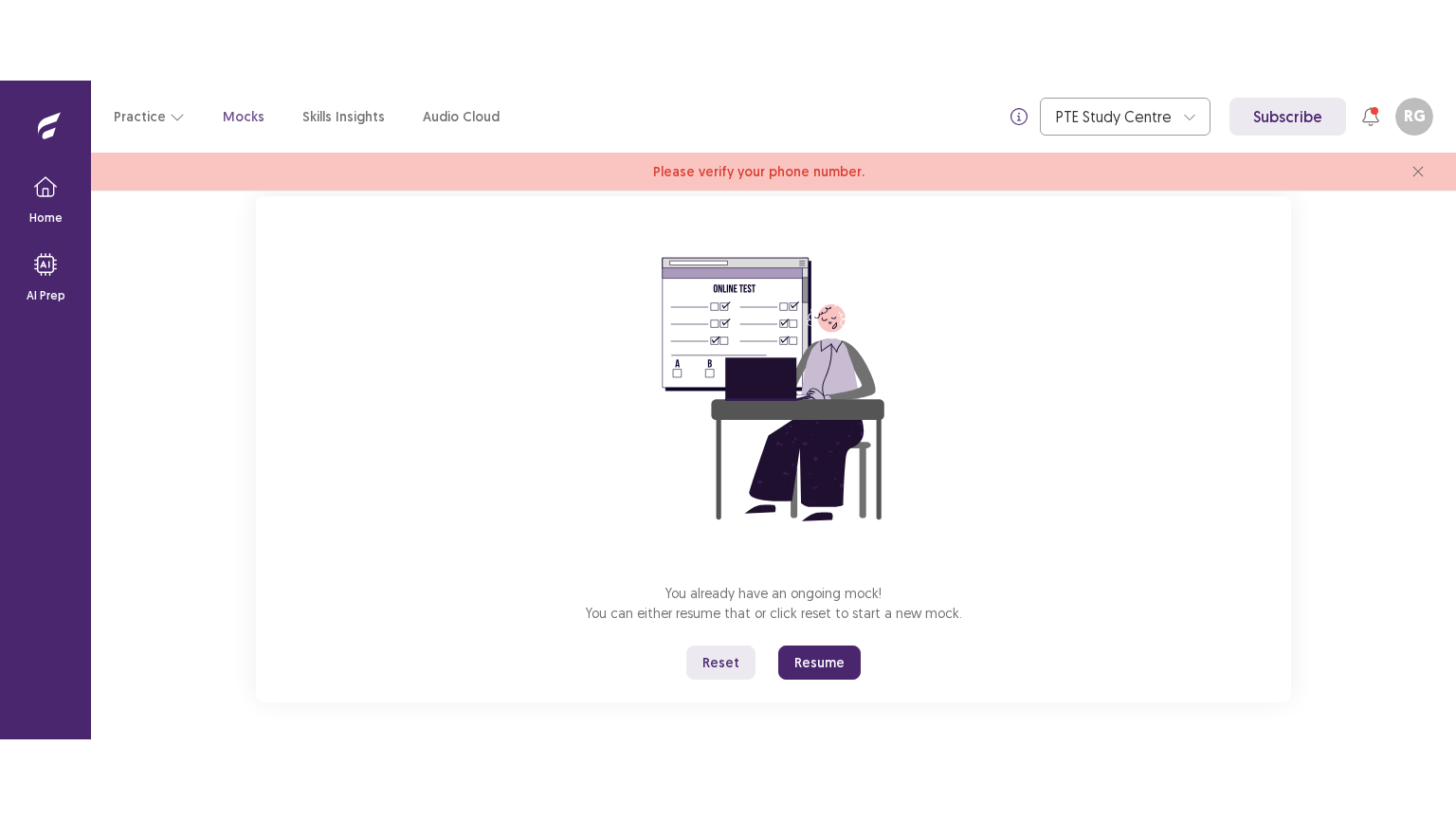
scroll to position [129, 0]
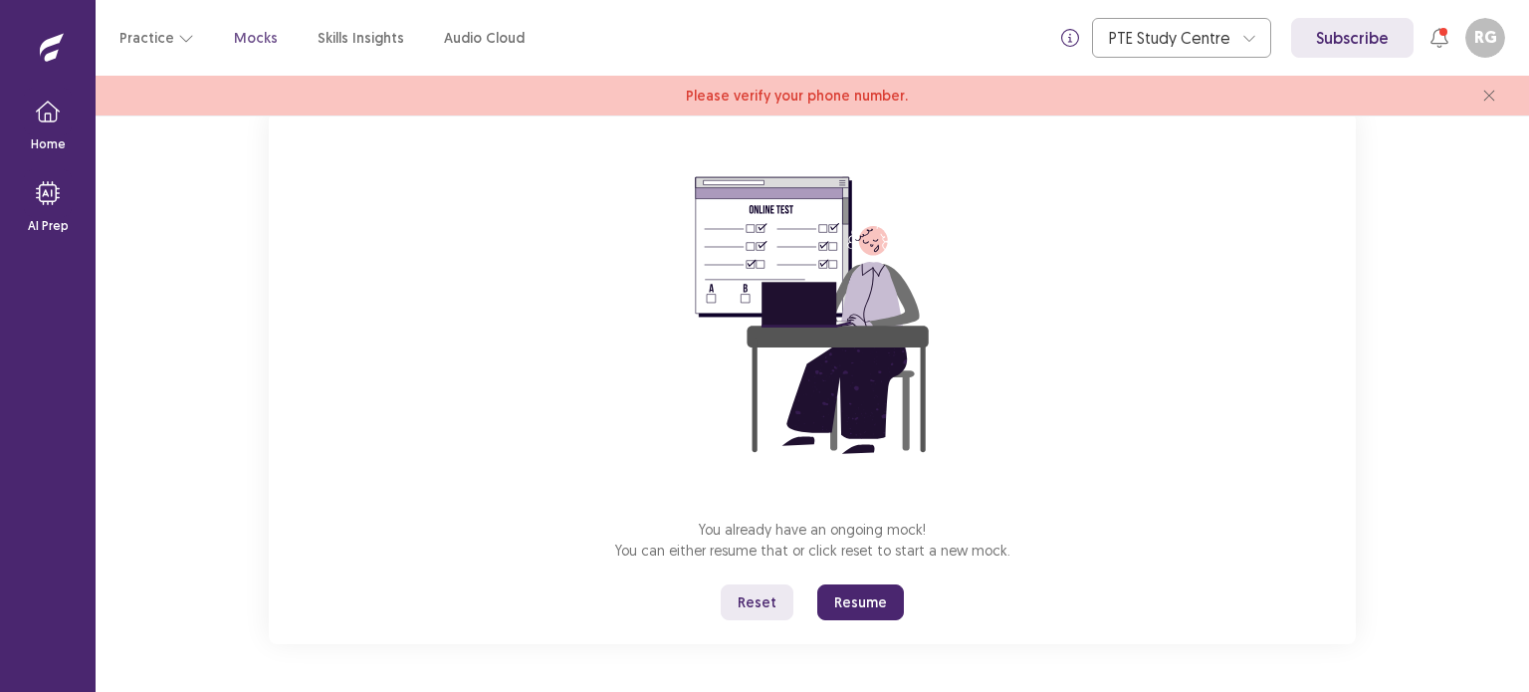
click at [835, 602] on button "Resume" at bounding box center [860, 602] width 87 height 36
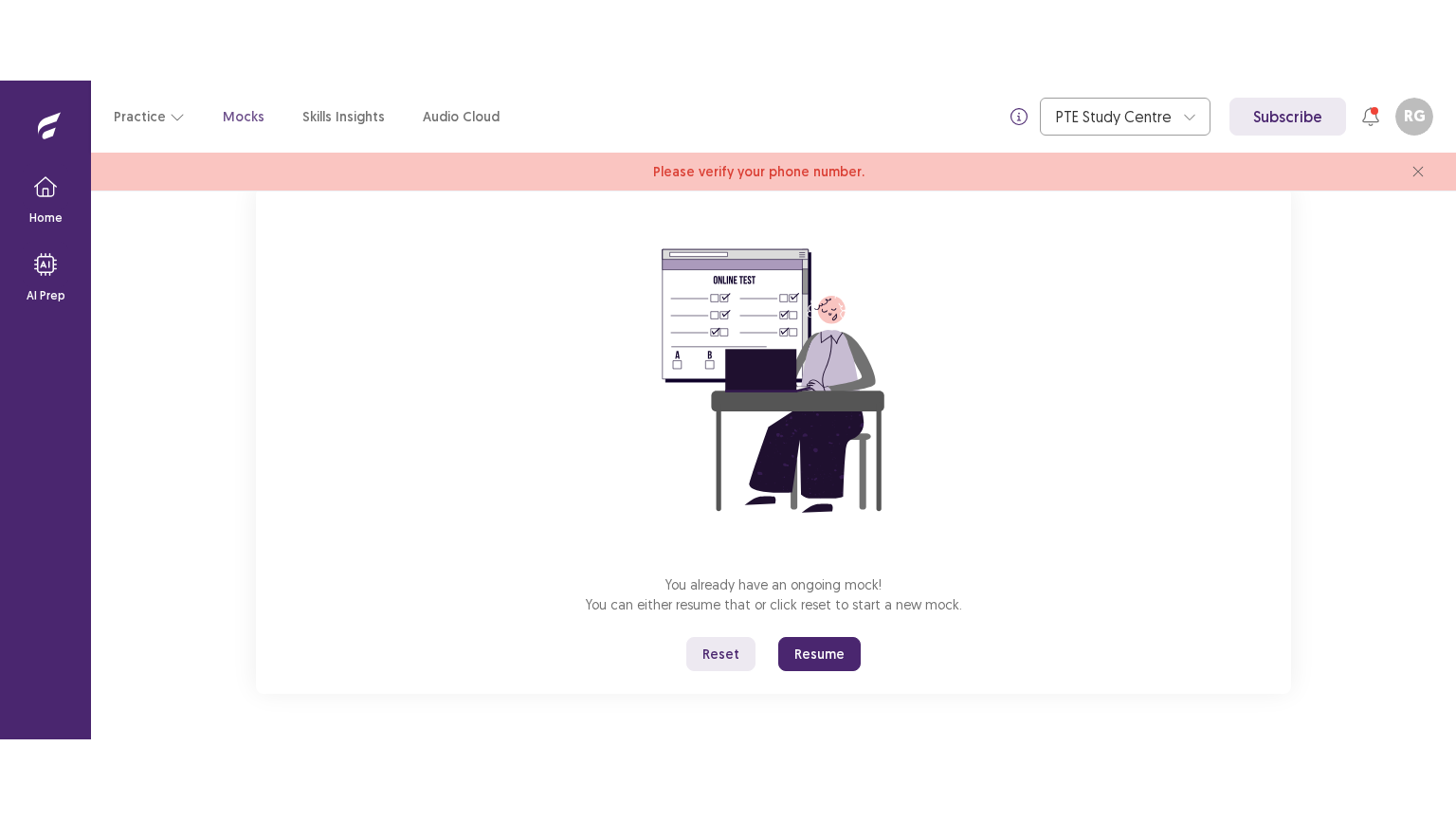
scroll to position [0, 0]
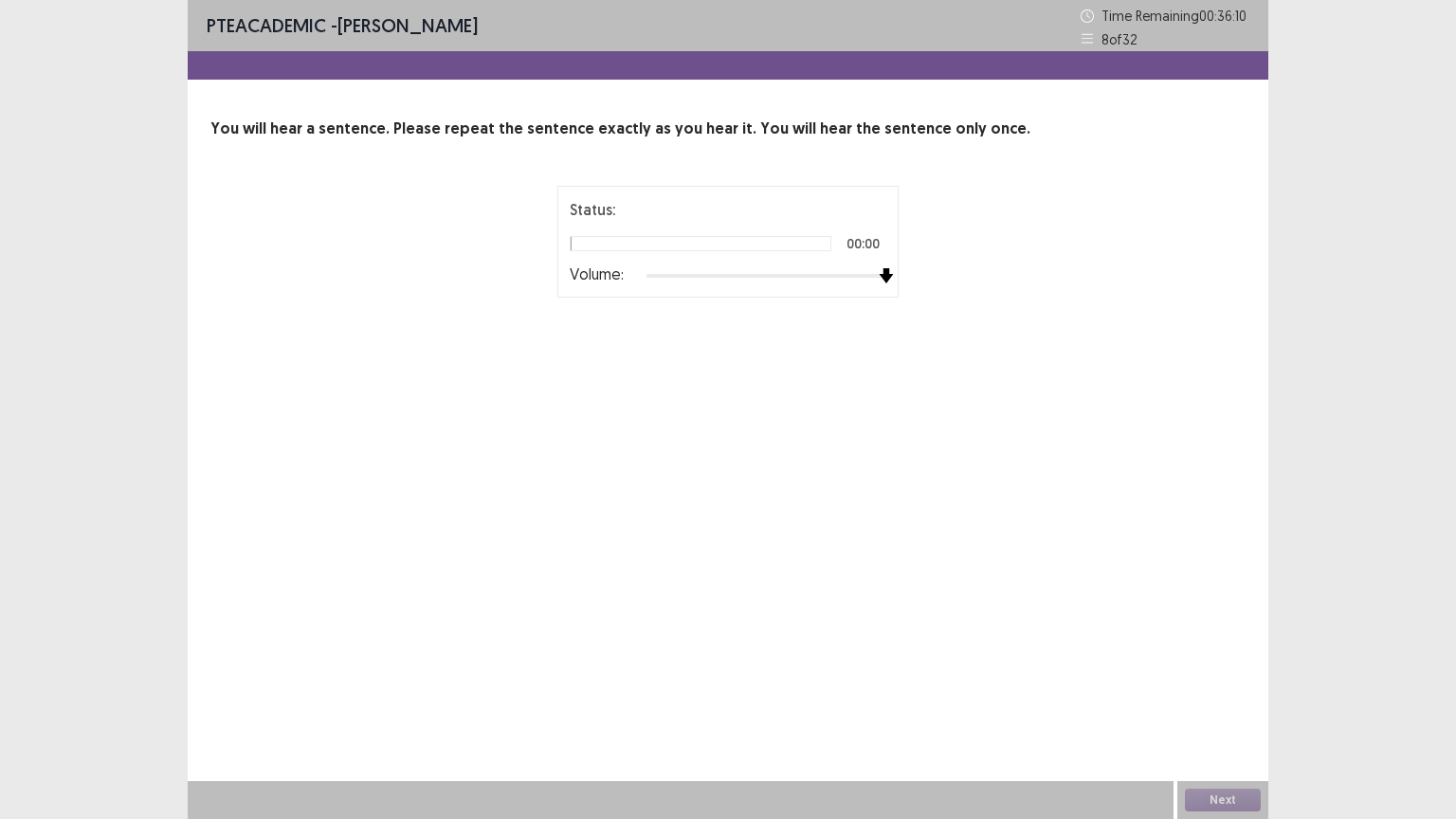
click at [883, 273] on div at bounding box center [767, 276] width 240 height 15
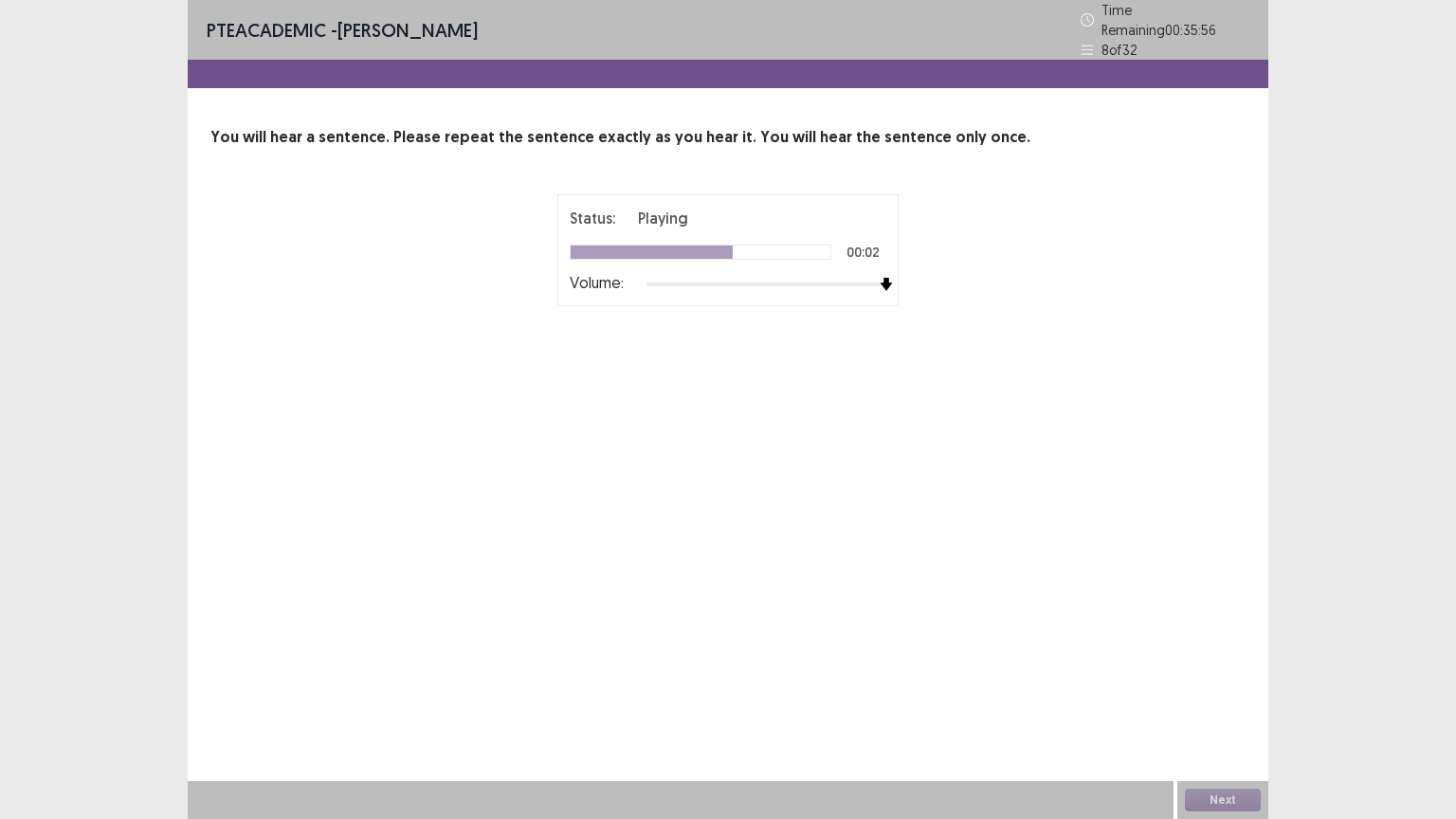
drag, startPoint x: 883, startPoint y: 273, endPoint x: 868, endPoint y: 270, distance: 15.3
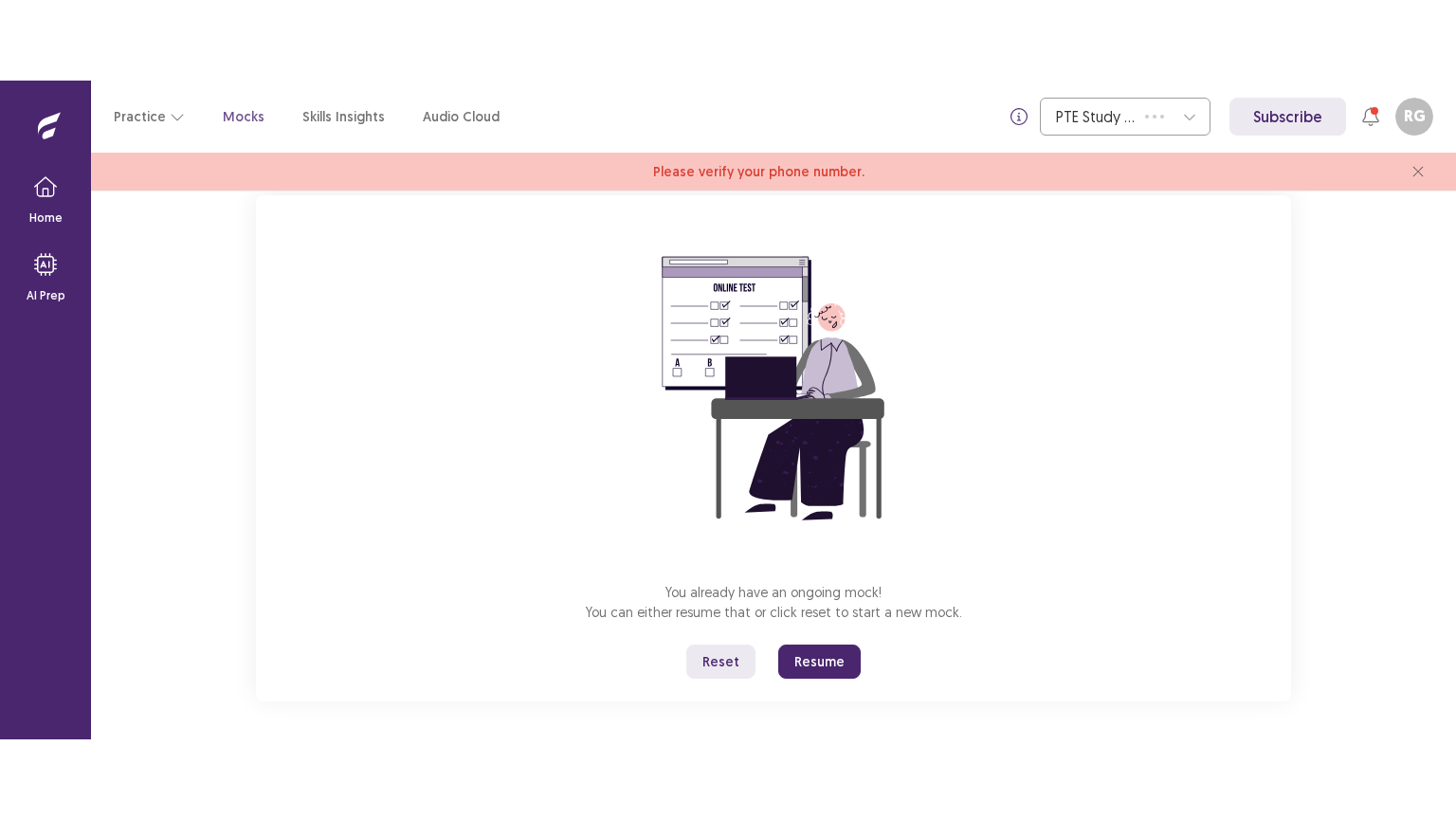
scroll to position [129, 0]
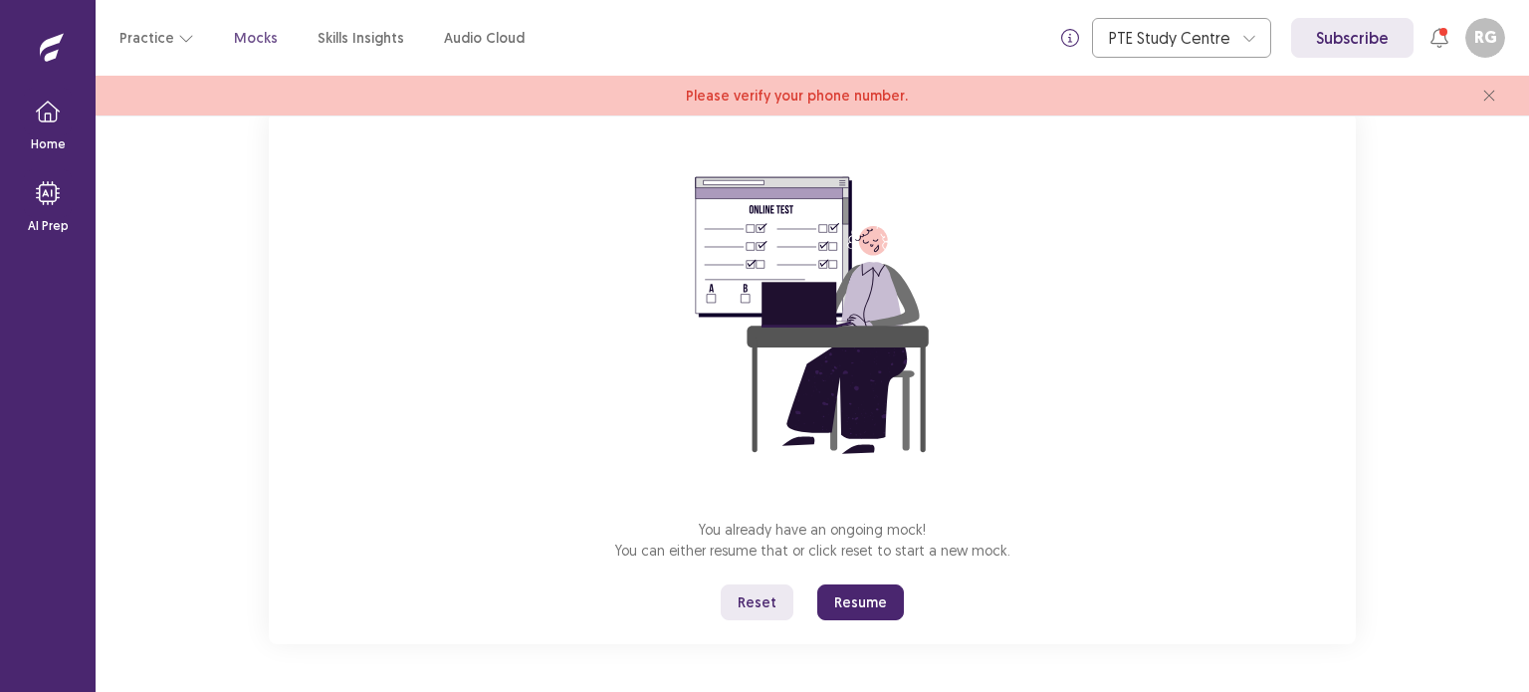
click at [865, 593] on button "Resume" at bounding box center [860, 602] width 87 height 36
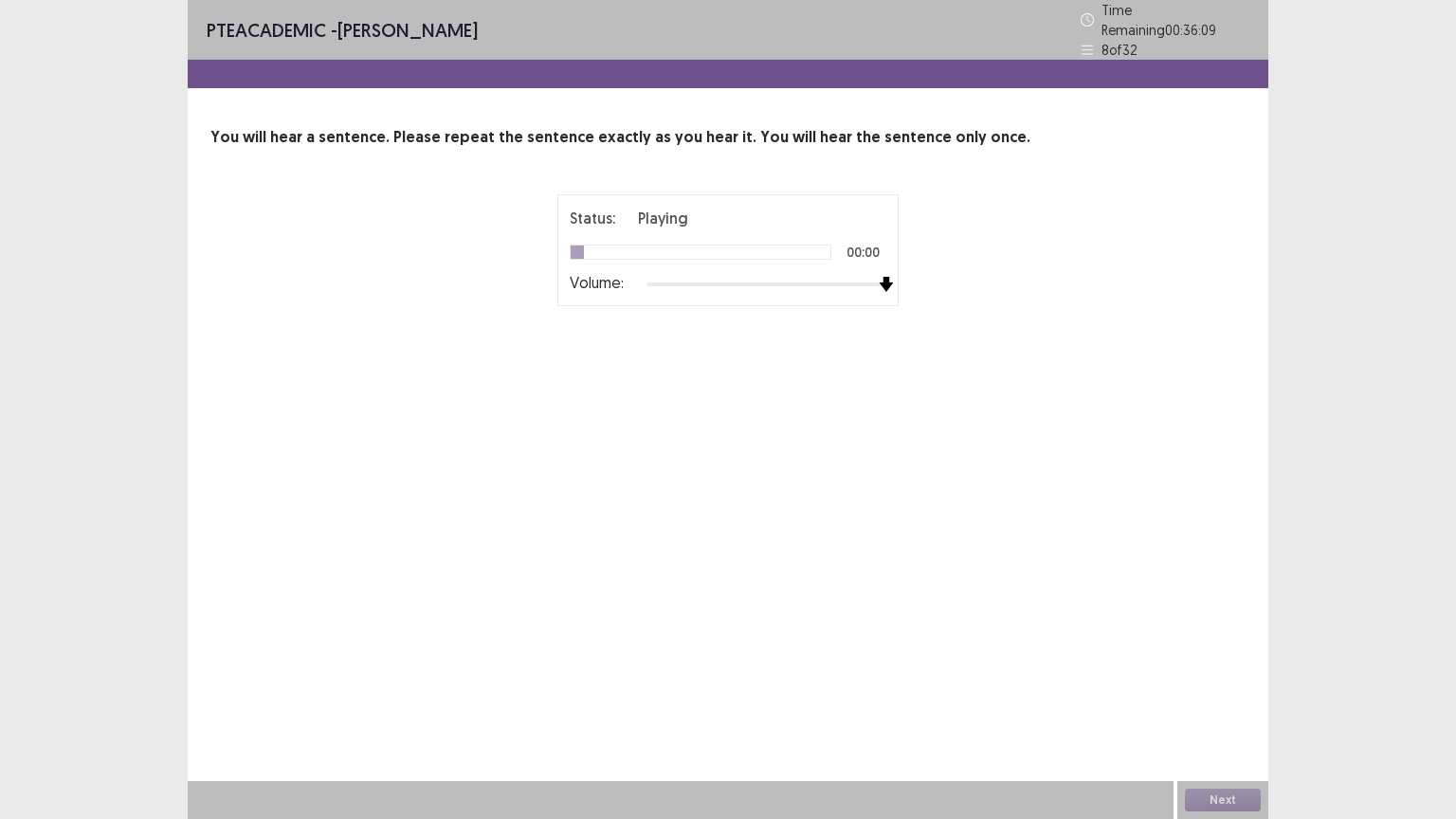
click at [880, 277] on div at bounding box center [767, 285] width 240 height 15
click at [719, 398] on div "PTE academic - [PERSON_NAME] Time Remaining 00 : 35 : 44 8 of 32 You will hear …" at bounding box center [728, 219] width 1080 height 439
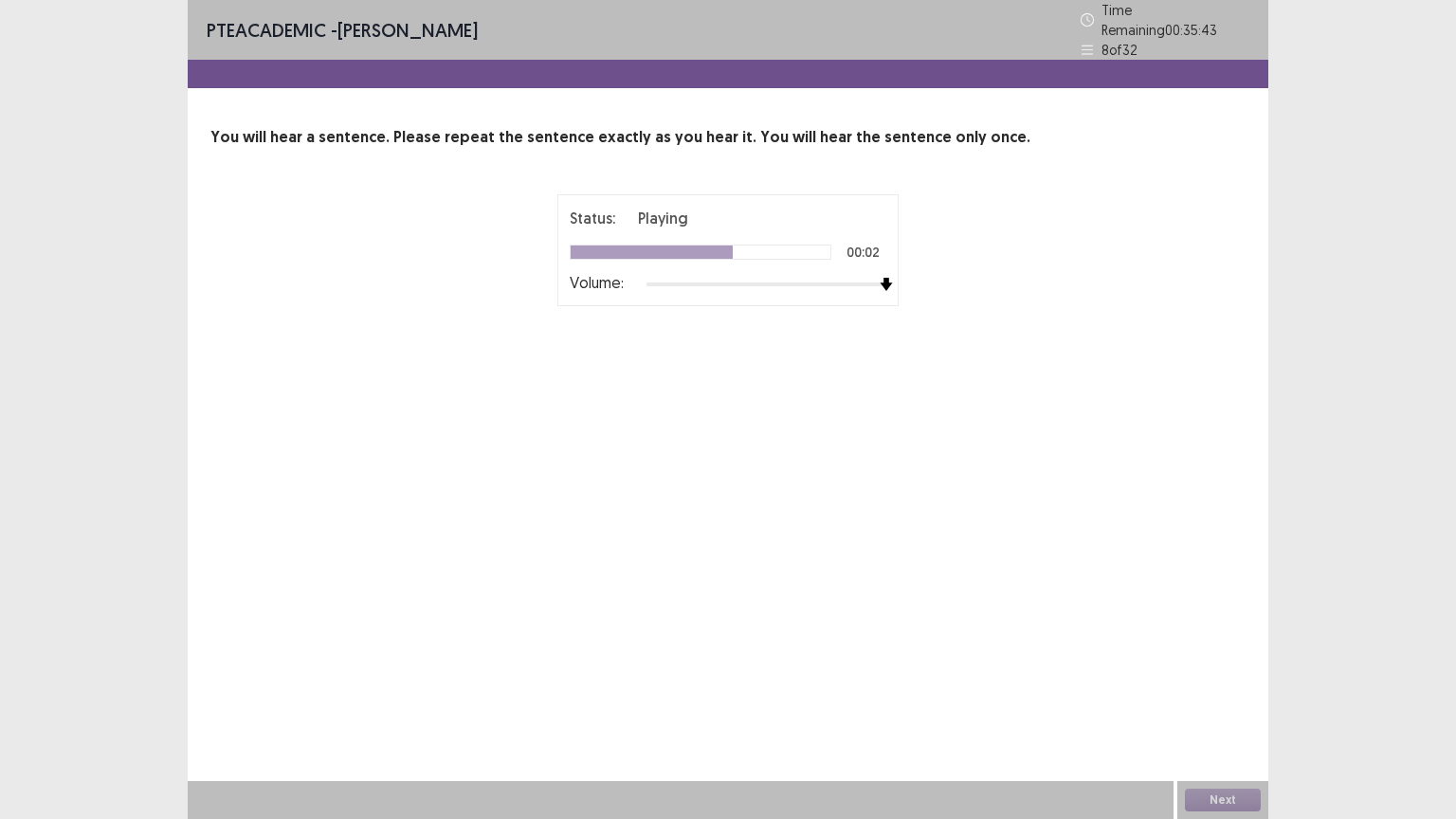
click at [719, 398] on div "PTE academic - [PERSON_NAME] Time Remaining 00 : 35 : 43 8 of 32 You will hear …" at bounding box center [728, 219] width 1080 height 439
drag, startPoint x: 763, startPoint y: 416, endPoint x: 731, endPoint y: 425, distance: 33.2
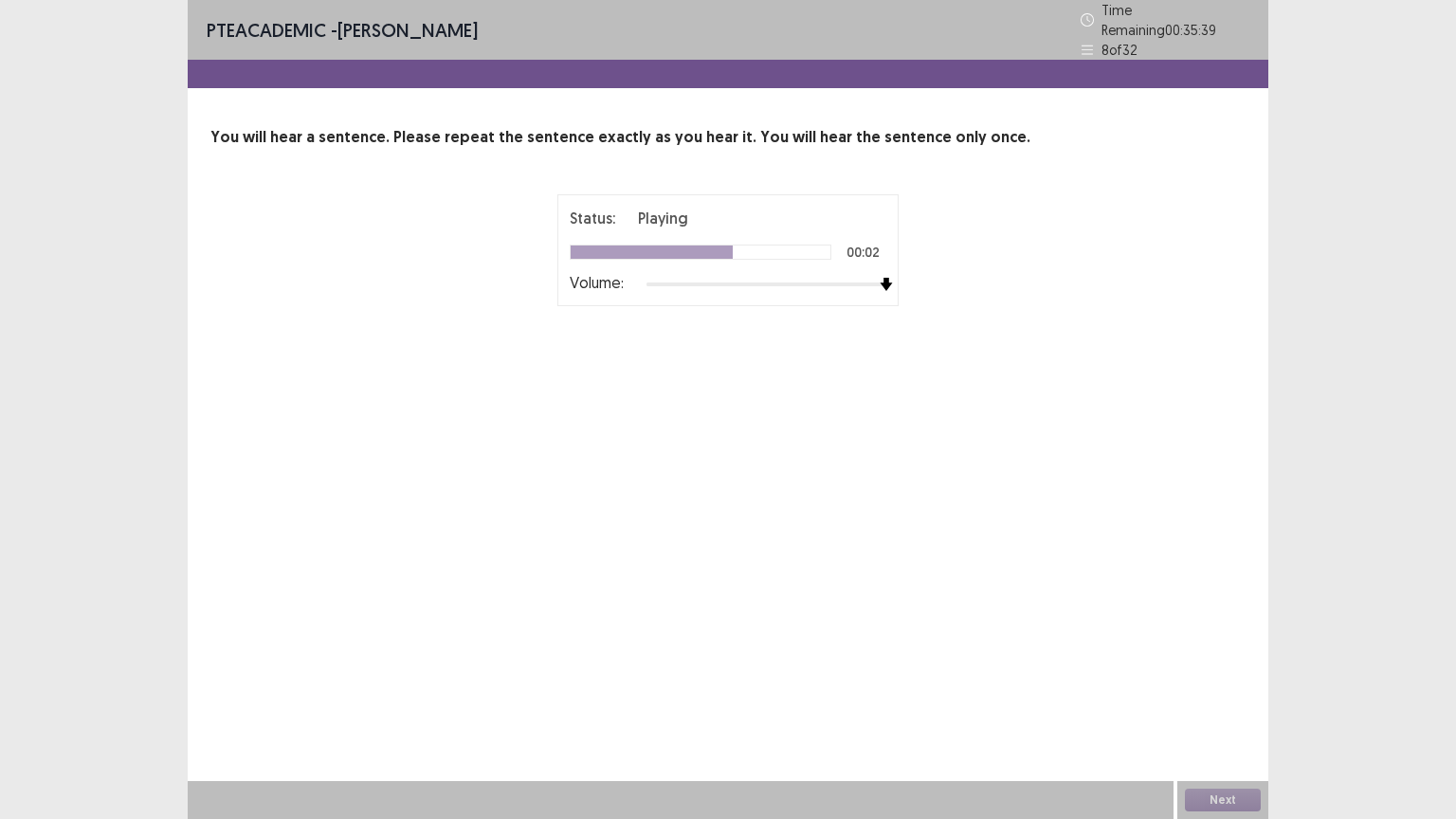
click at [731, 425] on div "PTE academic - [PERSON_NAME] Time Remaining 00 : 35 : 39 8 of 32 You will hear …" at bounding box center [728, 219] width 1080 height 439
